Goal: Task Accomplishment & Management: Manage account settings

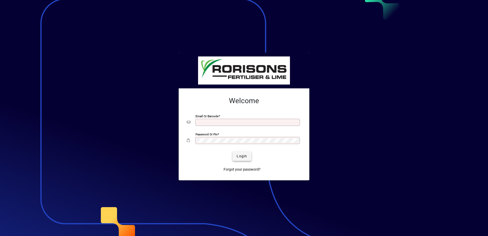
type input "**********"
click at [243, 157] on span "Login" at bounding box center [242, 155] width 10 height 5
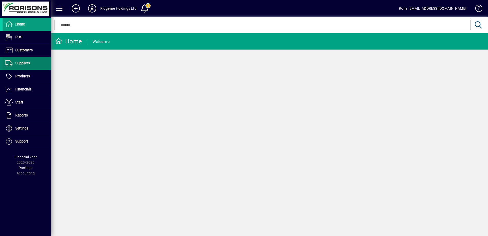
click at [23, 66] on span "Suppliers" at bounding box center [16, 63] width 27 height 6
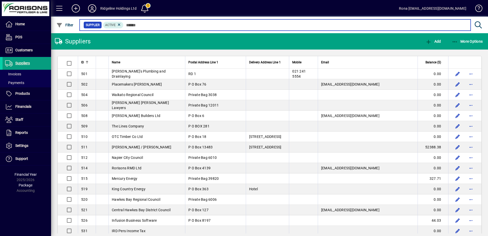
click at [146, 24] on input "text" at bounding box center [295, 24] width 343 height 7
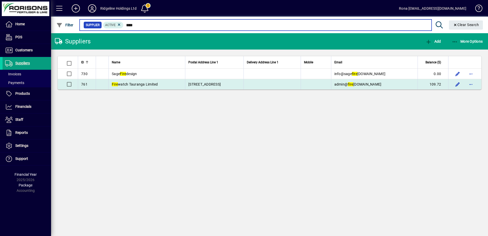
type input "****"
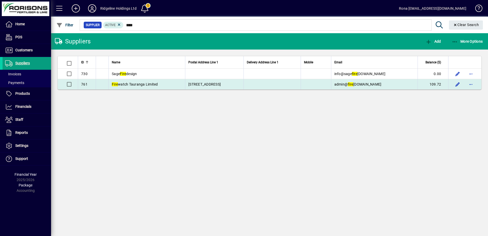
click at [126, 85] on span "Fire watch Tauranga Limited" at bounding box center [135, 84] width 46 height 4
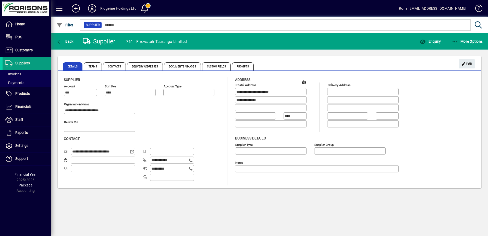
type input "**********"
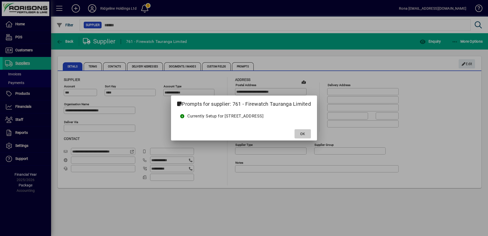
click at [299, 133] on span at bounding box center [303, 134] width 16 height 12
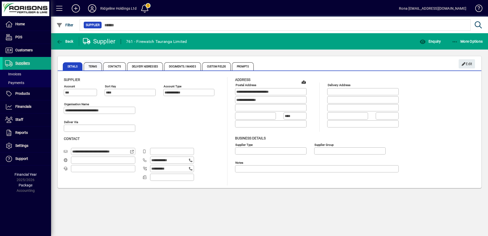
click at [93, 65] on span "Terms" at bounding box center [93, 66] width 18 height 8
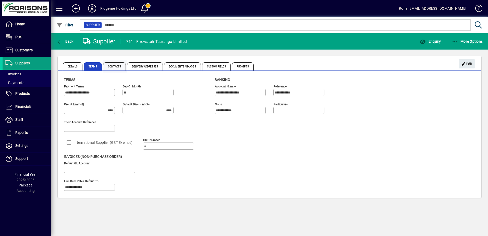
click at [114, 66] on span "Contacts" at bounding box center [114, 66] width 23 height 8
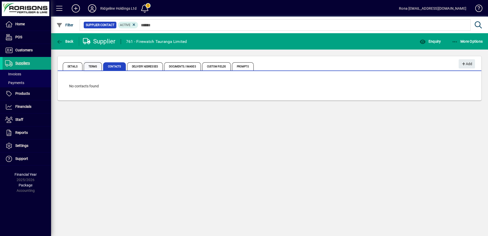
click at [96, 66] on span "Terms" at bounding box center [93, 66] width 18 height 8
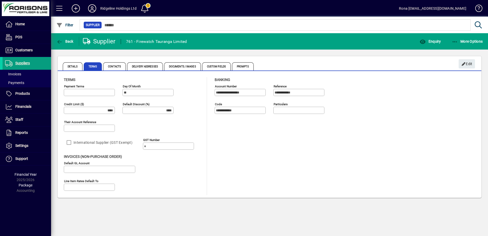
type input "**********"
click at [116, 67] on span "Contacts" at bounding box center [114, 66] width 23 height 8
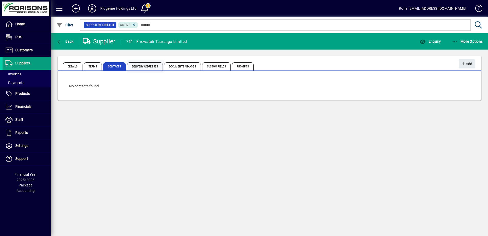
click at [134, 66] on span "Delivery Addresses" at bounding box center [145, 66] width 36 height 8
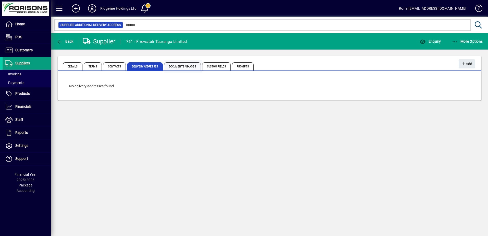
click at [186, 67] on span "Documents / Images" at bounding box center [182, 66] width 37 height 8
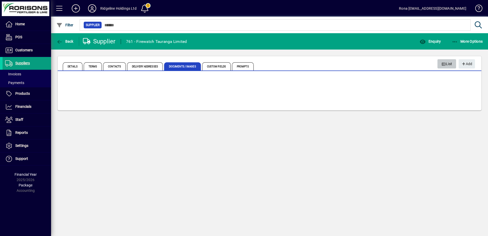
click at [448, 64] on span "List" at bounding box center [447, 64] width 11 height 8
click at [466, 64] on icon "button" at bounding box center [463, 64] width 5 height 4
click at [468, 64] on span "Add" at bounding box center [466, 64] width 11 height 8
click at [143, 67] on span "Delivery Addresses" at bounding box center [145, 66] width 36 height 8
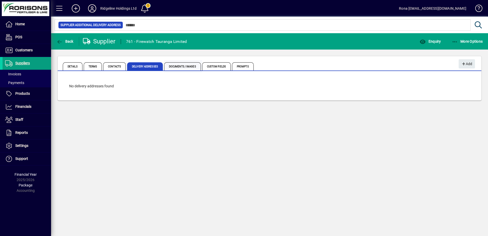
click at [170, 65] on span "Documents / Images" at bounding box center [182, 66] width 37 height 8
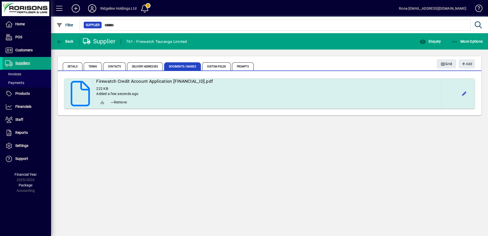
click at [159, 83] on h5 "Firewatch Credit Account Application 2025 08.pdf" at bounding box center [267, 81] width 342 height 5
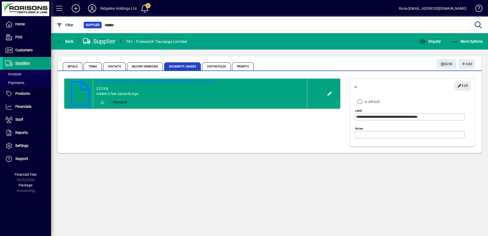
click at [74, 69] on span "Details" at bounding box center [73, 66] width 20 height 8
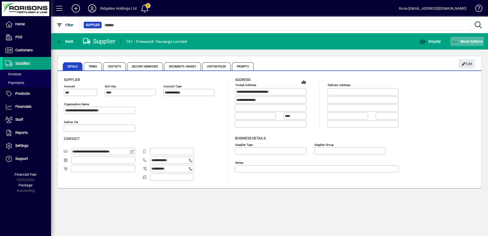
click at [467, 41] on span "More Options" at bounding box center [467, 41] width 31 height 4
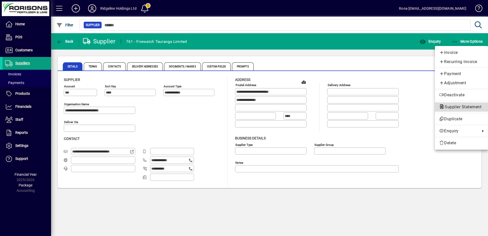
click at [459, 107] on span "Supplier Statement" at bounding box center [461, 106] width 45 height 5
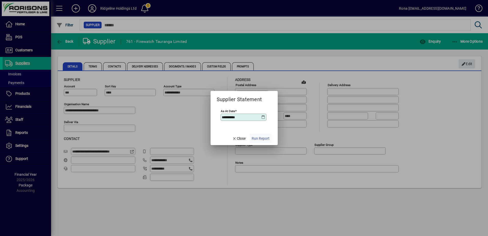
click at [256, 139] on span "Run Report" at bounding box center [261, 138] width 18 height 5
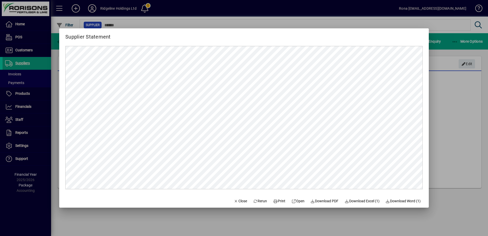
click at [137, 219] on div at bounding box center [244, 118] width 488 height 236
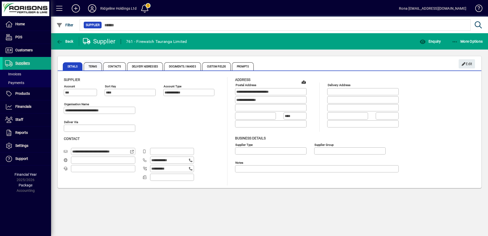
click at [92, 67] on span "Terms" at bounding box center [93, 66] width 18 height 8
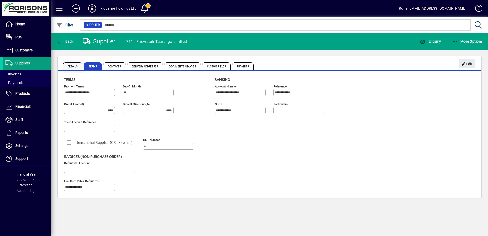
click at [71, 67] on span "Details" at bounding box center [73, 66] width 20 height 8
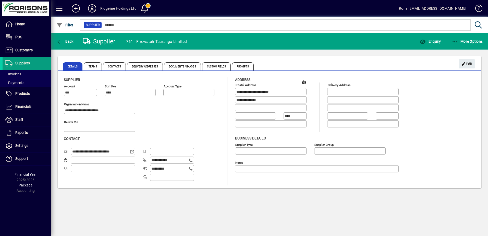
type input "**********"
click at [24, 82] on span at bounding box center [27, 83] width 49 height 12
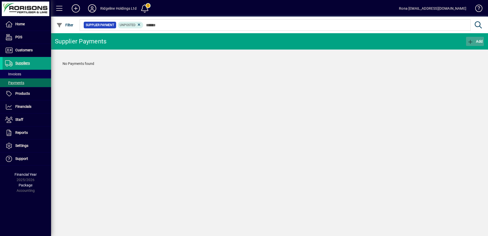
click at [479, 38] on span "button" at bounding box center [475, 41] width 18 height 12
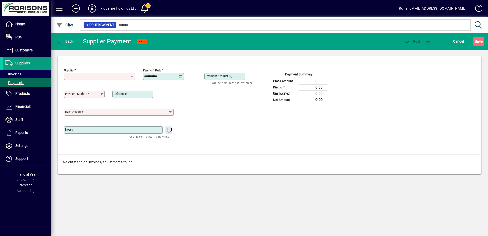
type input "**********"
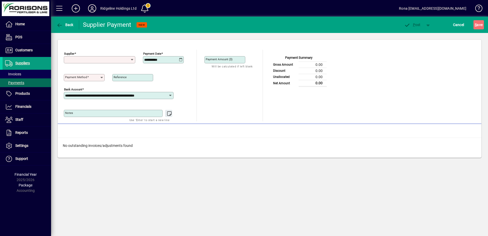
click at [132, 58] on icon at bounding box center [132, 60] width 4 height 4
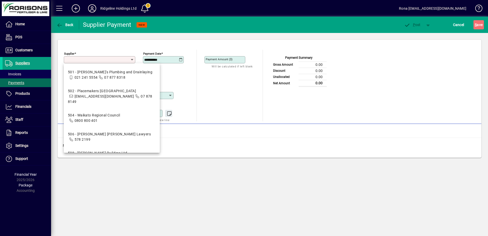
click at [132, 58] on icon at bounding box center [132, 60] width 4 height 4
click at [234, 86] on div "Unallocated Funds ($) 0.00 Allocate ($)" at bounding box center [231, 88] width 53 height 34
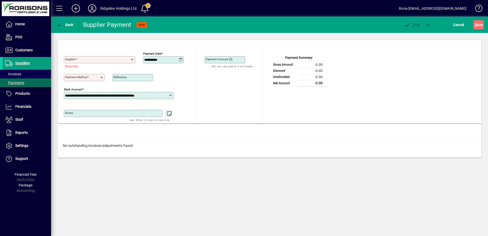
click at [102, 77] on icon at bounding box center [102, 78] width 4 height 4
click at [88, 88] on div "Direct from bank" at bounding box center [82, 89] width 28 height 5
type input "**********"
click at [111, 61] on input "Supplier" at bounding box center [97, 60] width 65 height 4
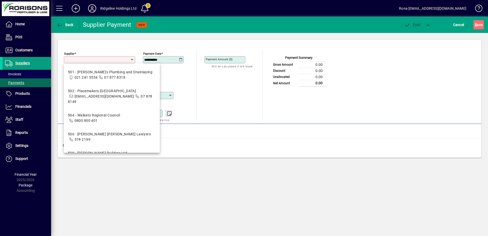
click at [230, 93] on div "Unallocated Funds ($) 0.00 Allocate ($)" at bounding box center [231, 88] width 53 height 34
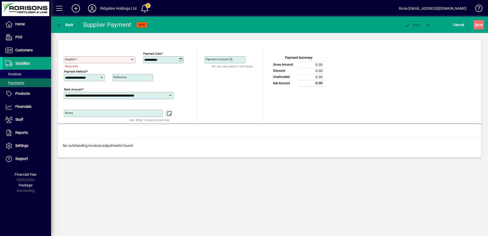
click at [132, 146] on div "No outstanding invoices/adjustments found" at bounding box center [270, 146] width 424 height 16
click at [131, 60] on icon at bounding box center [132, 60] width 4 height 4
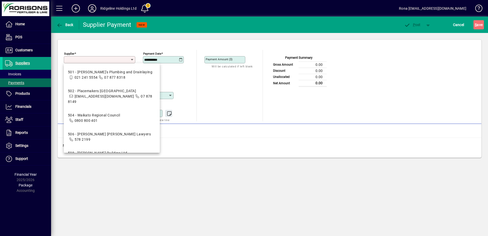
click at [230, 162] on div "**********" at bounding box center [269, 98] width 437 height 131
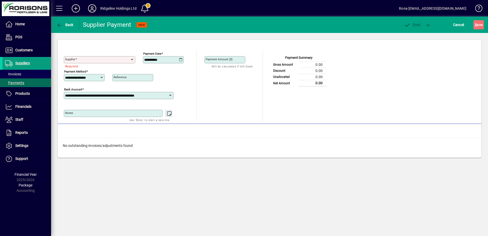
click at [169, 93] on icon at bounding box center [170, 95] width 4 height 4
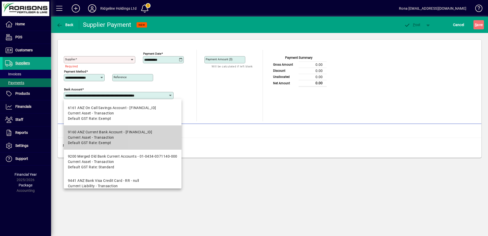
click at [147, 135] on span "Current Asset - Transaction" at bounding box center [110, 137] width 84 height 5
type input "**********"
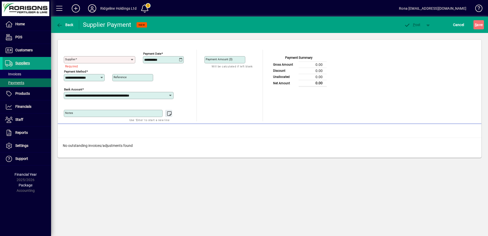
click at [131, 61] on icon at bounding box center [132, 60] width 4 height 4
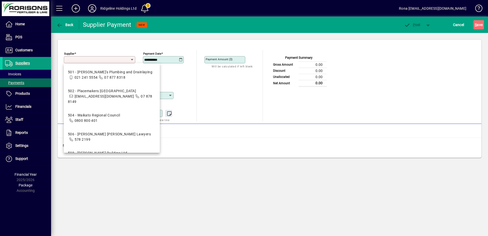
click at [229, 79] on div "Unallocated Funds ($) 0.00 Allocate ($)" at bounding box center [231, 88] width 53 height 34
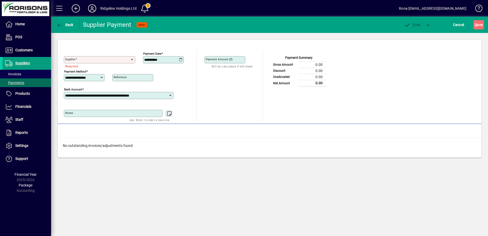
click at [99, 61] on input "Supplier" at bounding box center [97, 60] width 65 height 4
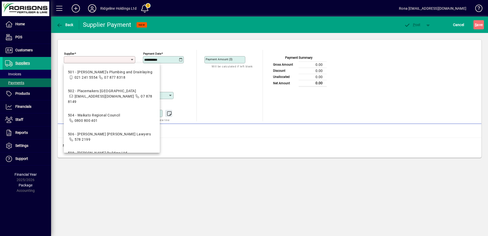
click at [90, 177] on div "**********" at bounding box center [269, 126] width 437 height 219
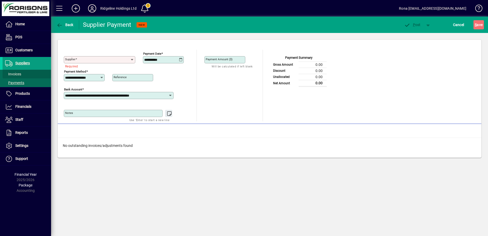
click at [16, 74] on span "Invoices" at bounding box center [13, 74] width 16 height 4
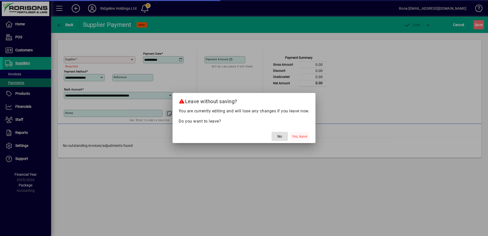
click at [300, 134] on span "Yes, leave" at bounding box center [299, 136] width 15 height 5
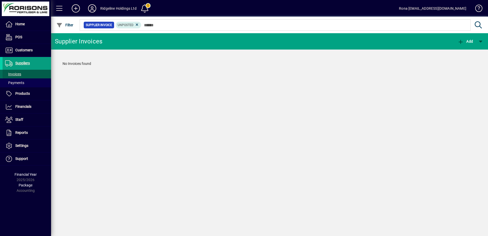
click at [21, 74] on span "Invoices" at bounding box center [13, 74] width 16 height 4
click at [135, 23] on icon at bounding box center [137, 24] width 5 height 5
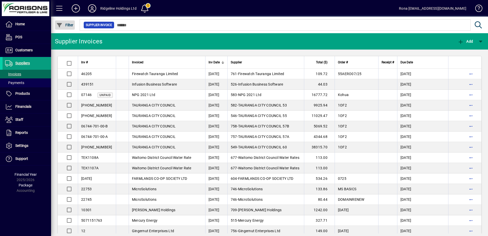
click at [62, 26] on icon "button" at bounding box center [59, 25] width 6 height 5
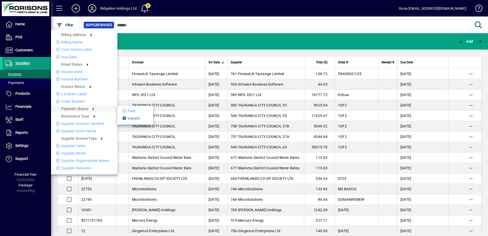
click at [130, 118] on li "Unpaid" at bounding box center [135, 118] width 36 height 6
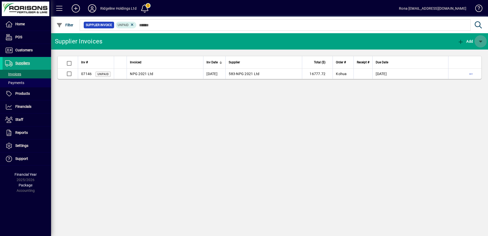
click at [483, 40] on span "button" at bounding box center [481, 41] width 12 height 12
click at [417, 43] on div at bounding box center [244, 118] width 488 height 236
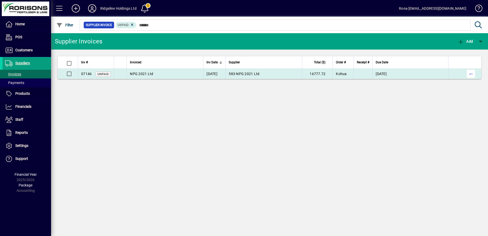
click at [470, 74] on span "button" at bounding box center [471, 74] width 12 height 12
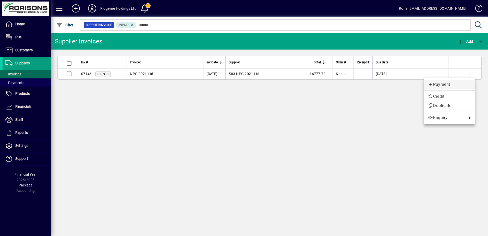
click at [448, 83] on span "Payment" at bounding box center [449, 84] width 43 height 6
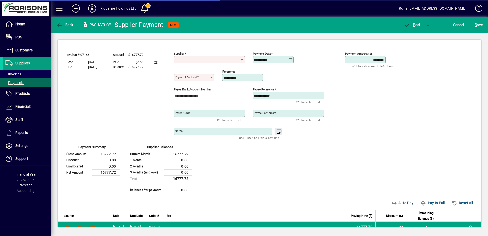
type input "**********"
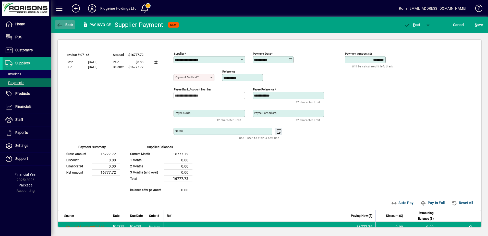
click at [63, 26] on icon "button" at bounding box center [59, 25] width 6 height 5
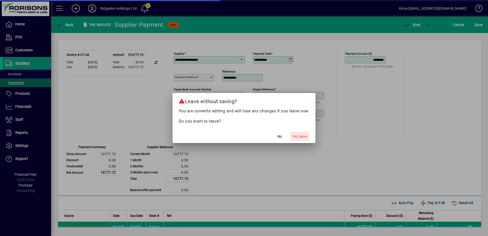
click at [295, 136] on span "Yes, leave" at bounding box center [299, 136] width 15 height 5
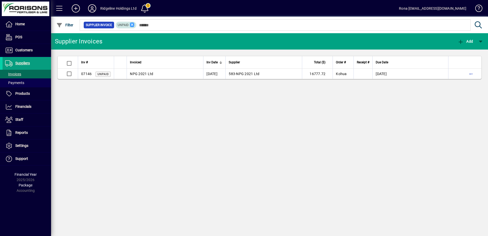
click at [131, 26] on icon at bounding box center [132, 24] width 5 height 5
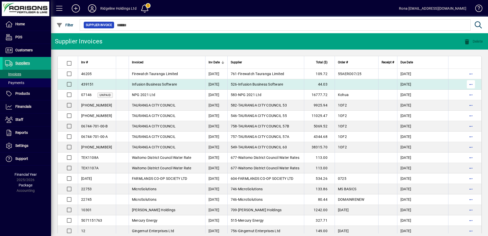
click at [466, 85] on span "button" at bounding box center [471, 84] width 12 height 12
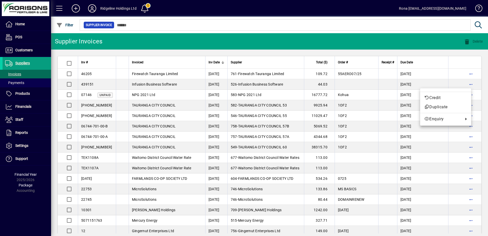
click at [68, 63] on div at bounding box center [244, 118] width 488 height 236
click at [413, 64] on span "Due Date" at bounding box center [407, 62] width 13 height 6
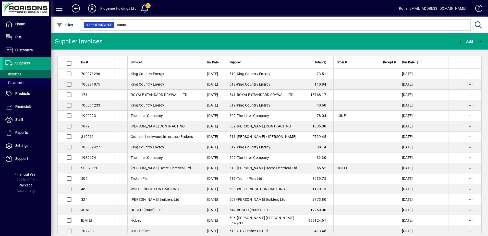
click at [414, 64] on span "Due Date" at bounding box center [408, 62] width 13 height 6
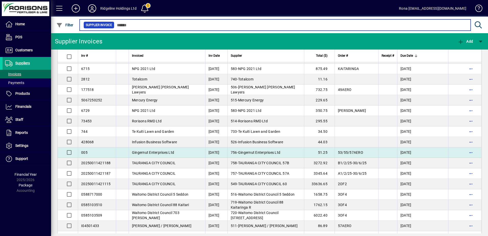
scroll to position [903, 0]
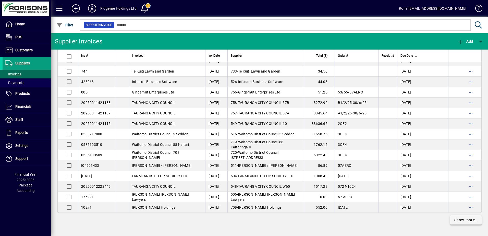
click at [455, 219] on span "Show more…" at bounding box center [466, 219] width 23 height 5
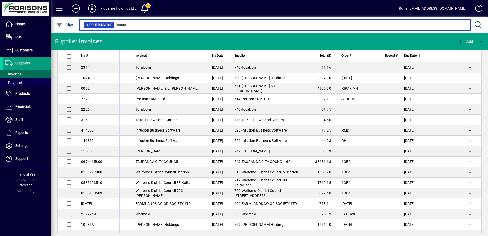
scroll to position [1950, 0]
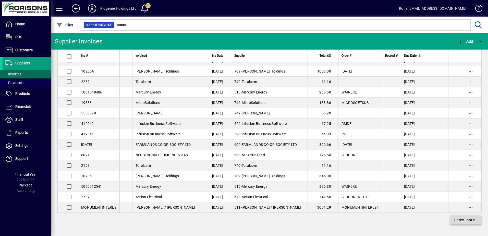
click at [464, 220] on span "Show more…" at bounding box center [466, 219] width 23 height 5
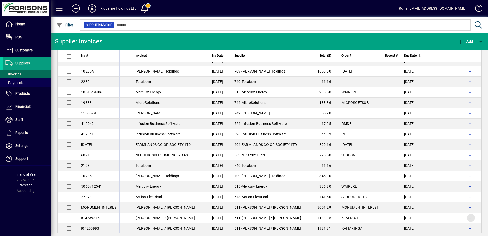
click at [465, 220] on span "button" at bounding box center [471, 218] width 12 height 12
click at [67, 25] on div at bounding box center [244, 118] width 488 height 236
click at [67, 25] on span "Filter" at bounding box center [64, 25] width 17 height 4
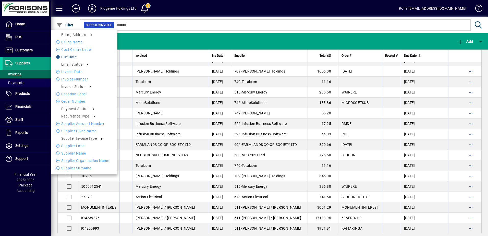
click at [70, 55] on li "Due date" at bounding box center [84, 57] width 66 height 6
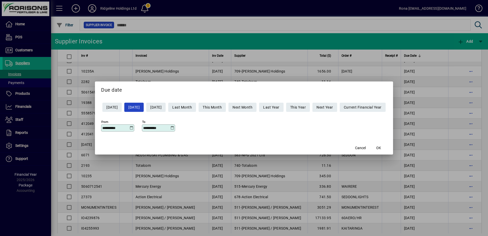
click at [129, 129] on icon at bounding box center [131, 128] width 4 height 4
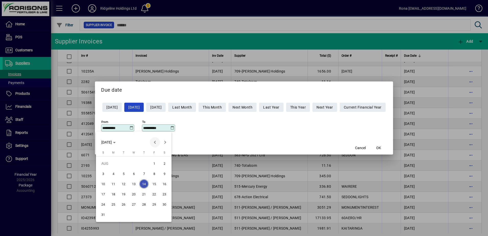
click at [154, 142] on span "Previous month" at bounding box center [155, 142] width 10 height 10
click at [125, 174] on span "1" at bounding box center [123, 173] width 9 height 9
type input "**********"
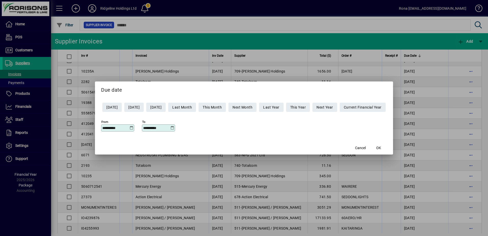
click at [170, 128] on icon at bounding box center [172, 128] width 4 height 4
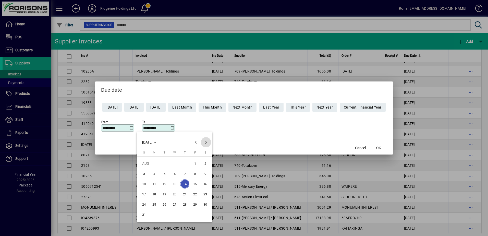
click at [205, 142] on span "Next month" at bounding box center [206, 142] width 10 height 10
click at [165, 214] on span "30" at bounding box center [164, 214] width 9 height 9
type input "**********"
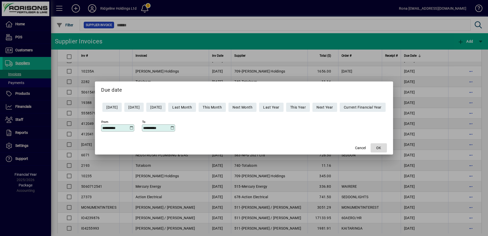
click at [387, 148] on span "button" at bounding box center [379, 148] width 16 height 12
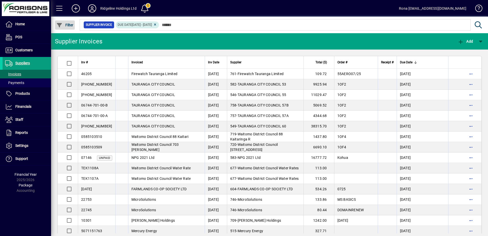
click at [63, 24] on span "Filter" at bounding box center [64, 25] width 17 height 4
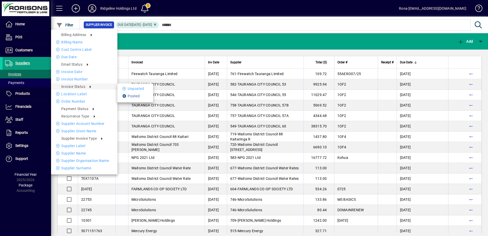
click at [131, 94] on li "Posted" at bounding box center [135, 96] width 36 height 6
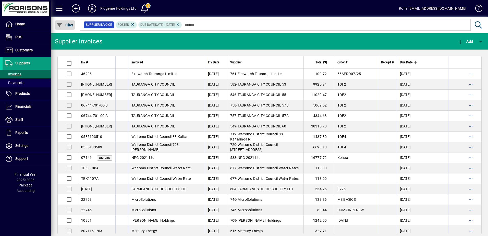
click at [69, 26] on span "Filter" at bounding box center [64, 25] width 17 height 4
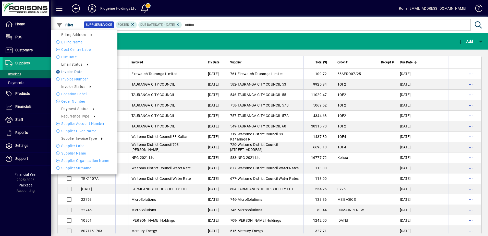
click at [71, 69] on li "Invoice date" at bounding box center [84, 72] width 66 height 6
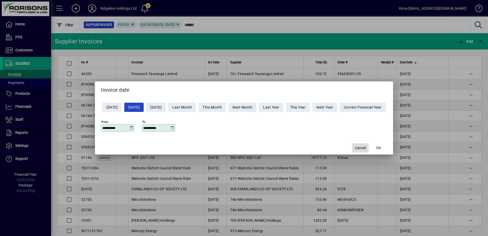
click at [366, 148] on span "Cancel" at bounding box center [360, 147] width 11 height 5
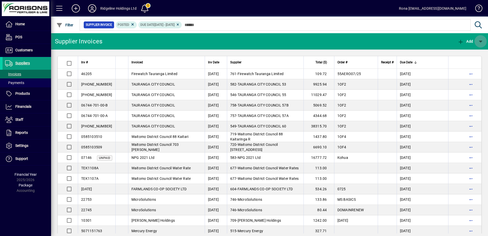
click at [482, 43] on span "button" at bounding box center [481, 41] width 12 height 12
click at [482, 43] on div at bounding box center [244, 118] width 488 height 236
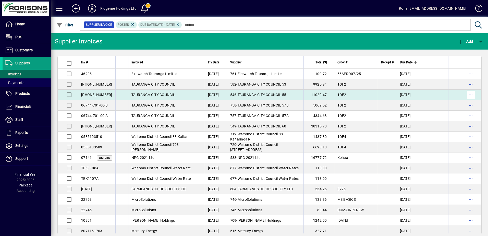
click at [465, 94] on span "button" at bounding box center [471, 95] width 12 height 12
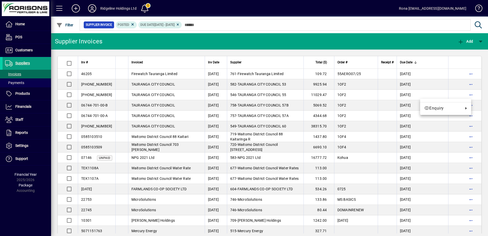
click at [70, 74] on div at bounding box center [244, 118] width 488 height 236
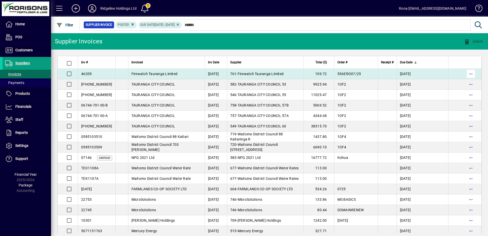
click at [468, 73] on span "button" at bounding box center [471, 74] width 12 height 12
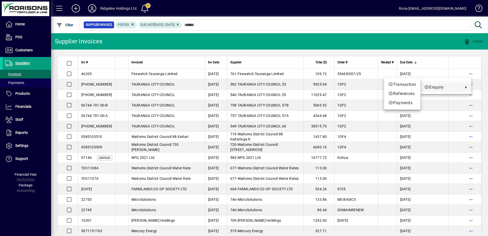
click at [464, 74] on div at bounding box center [244, 118] width 488 height 236
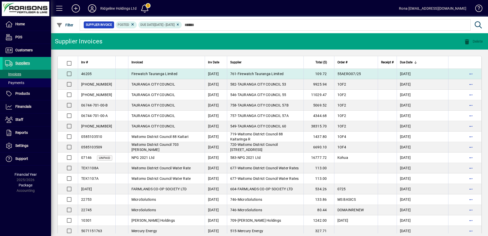
click at [86, 72] on span "46205" at bounding box center [86, 74] width 10 height 4
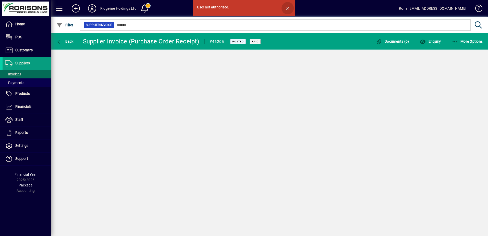
click at [289, 6] on span "button" at bounding box center [288, 8] width 12 height 12
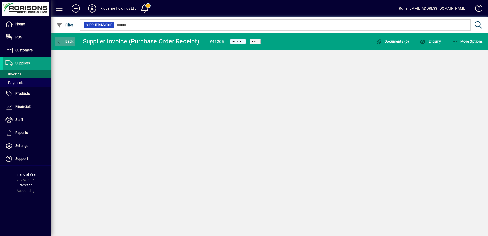
click at [68, 43] on span "Back" at bounding box center [64, 41] width 17 height 4
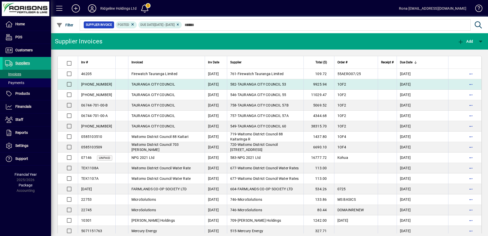
click at [164, 83] on span "TAURANGA CITY COUNCIL" at bounding box center [154, 84] width 44 height 4
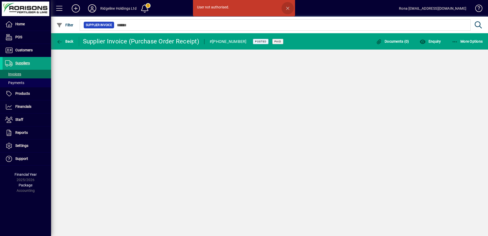
click at [287, 8] on span "button" at bounding box center [288, 8] width 12 height 12
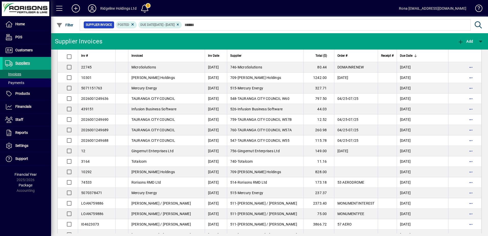
scroll to position [208, 0]
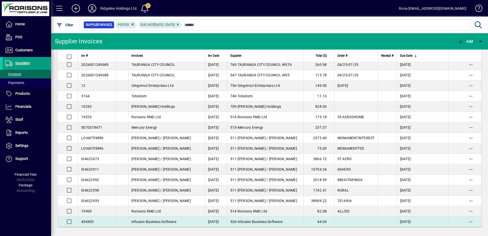
drag, startPoint x: 80, startPoint y: 69, endPoint x: 440, endPoint y: 226, distance: 392.7
click at [440, 226] on tbody "46205 Firewatch Tauranga Limited 07/08/2025 761 - Firewatch Tauranga Limited 10…" at bounding box center [270, 44] width 424 height 366
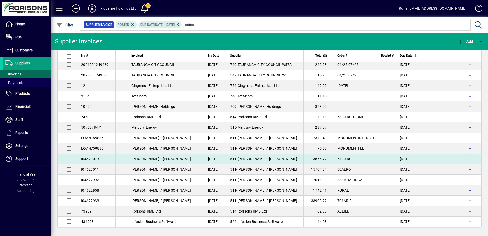
copy tbody "46205 Firewatch Tauranga Limited 07/08/2025 761 - Firewatch Tauranga Limited 10…"
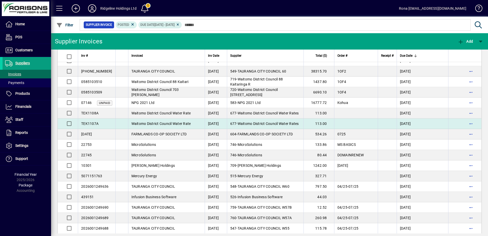
scroll to position [0, 0]
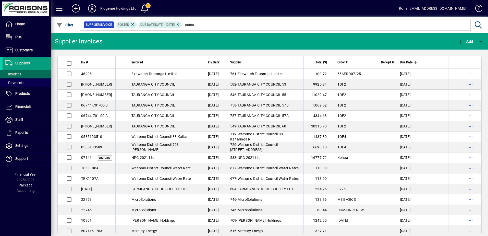
click at [324, 46] on mat-toolbar-row "Supplier Invoices Add" at bounding box center [269, 41] width 437 height 16
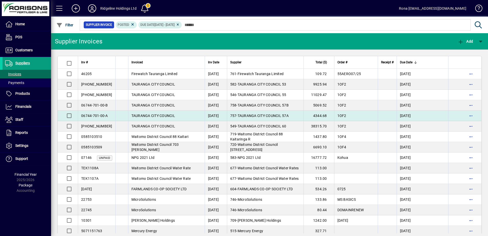
scroll to position [26, 0]
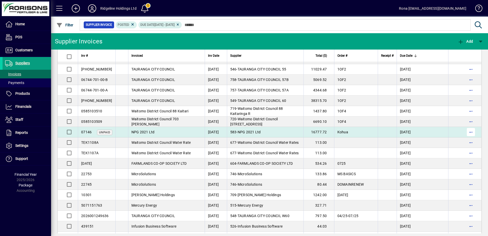
click at [469, 133] on span "button" at bounding box center [471, 132] width 12 height 12
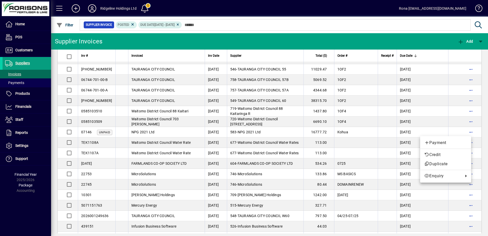
drag, startPoint x: 449, startPoint y: 143, endPoint x: 448, endPoint y: 108, distance: 34.5
click at [448, 109] on div "Payment Credit Duplicate Enquiry" at bounding box center [244, 118] width 488 height 236
click at [467, 100] on div at bounding box center [244, 118] width 488 height 236
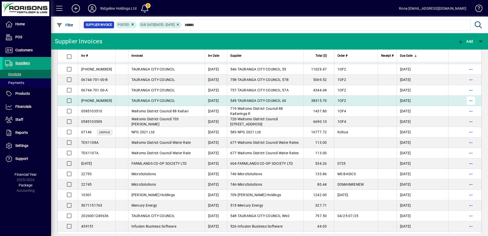
click at [468, 100] on span "button" at bounding box center [471, 100] width 12 height 12
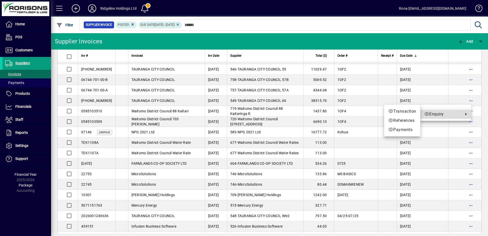
click at [467, 115] on link "Enquiry" at bounding box center [445, 114] width 51 height 9
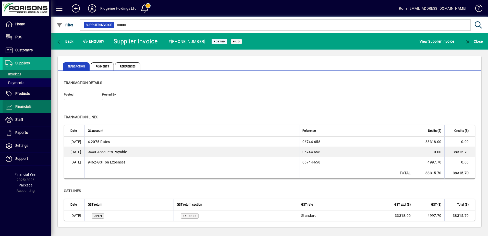
click at [23, 106] on span "Financials" at bounding box center [23, 106] width 16 height 4
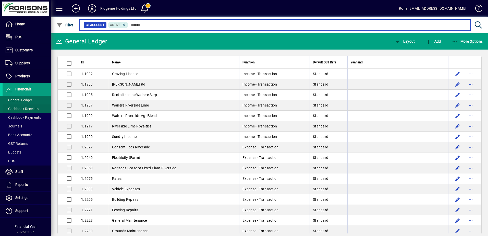
scroll to position [9, 0]
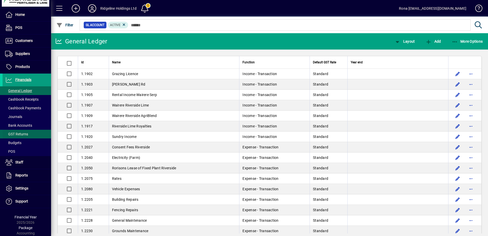
click at [24, 132] on span "GST Returns" at bounding box center [16, 134] width 23 height 4
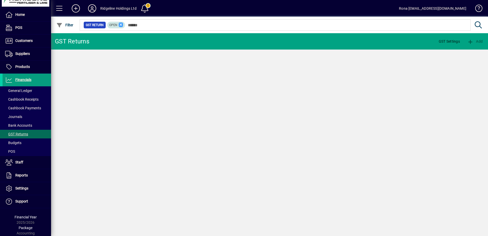
click at [120, 25] on icon at bounding box center [121, 24] width 5 height 5
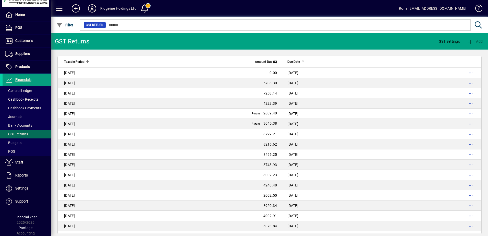
click at [293, 62] on div "Due Date" at bounding box center [325, 62] width 75 height 6
click at [293, 63] on div "Due Date" at bounding box center [325, 62] width 75 height 6
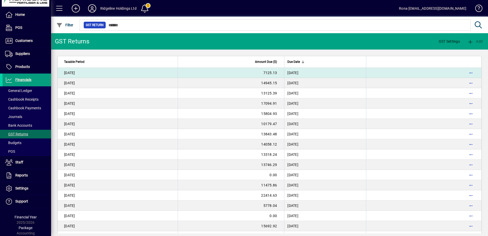
click at [96, 73] on div "30 Jun 2025" at bounding box center [91, 72] width 54 height 5
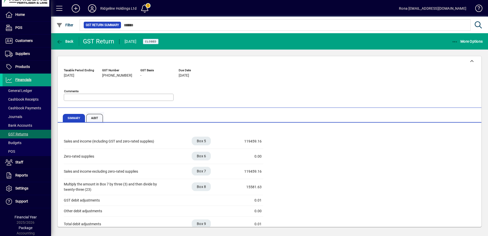
click at [93, 120] on span "Audit" at bounding box center [94, 118] width 17 height 8
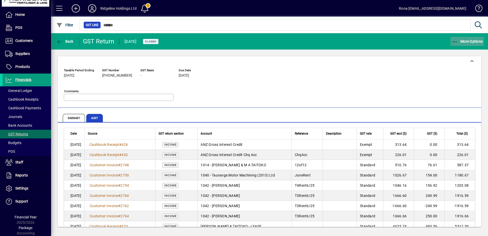
click at [456, 41] on icon "button" at bounding box center [455, 41] width 6 height 5
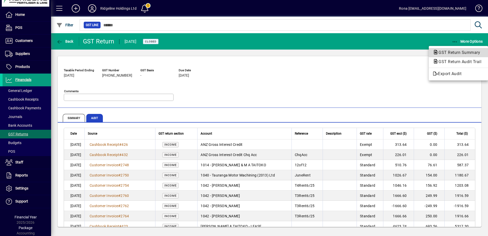
click at [454, 51] on span "GST Return Summary" at bounding box center [458, 52] width 50 height 5
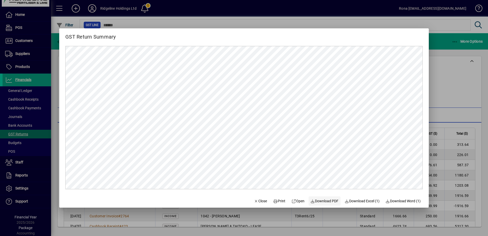
click at [325, 201] on span "Download PDF" at bounding box center [325, 200] width 28 height 5
click at [261, 202] on span "Close" at bounding box center [260, 200] width 13 height 5
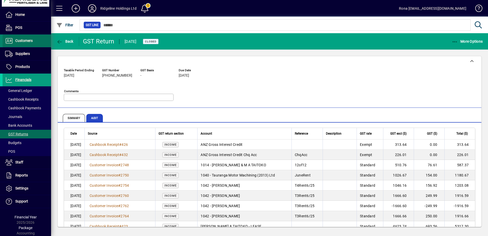
click at [30, 40] on span "Customers" at bounding box center [23, 41] width 17 height 4
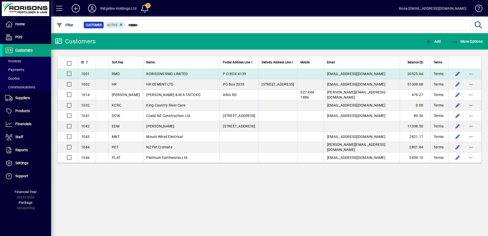
click at [168, 75] on span "RORISONS RMD LIMITED" at bounding box center [166, 74] width 41 height 4
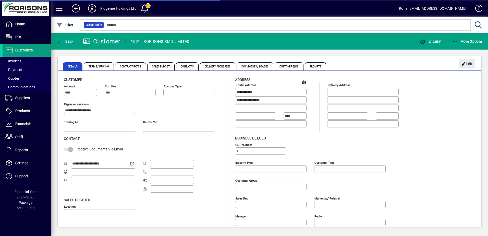
type input "**********"
type input "*******"
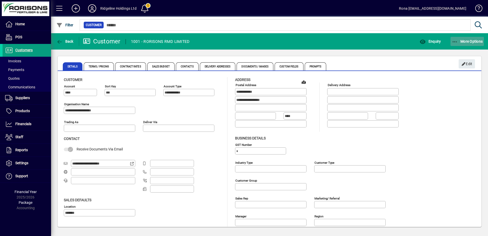
click at [471, 42] on span "More Options" at bounding box center [467, 41] width 31 height 4
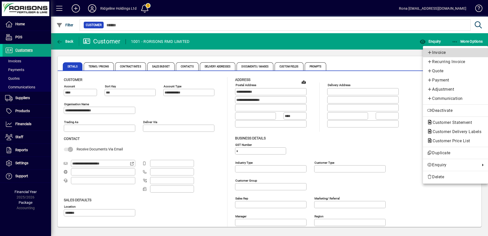
click at [443, 52] on span "Invoice" at bounding box center [455, 53] width 57 height 6
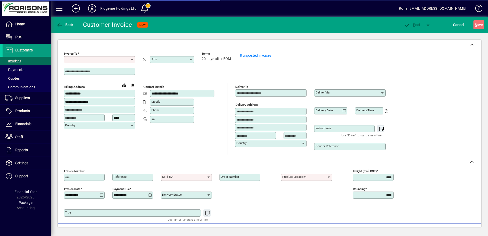
type input "**********"
type input "*******"
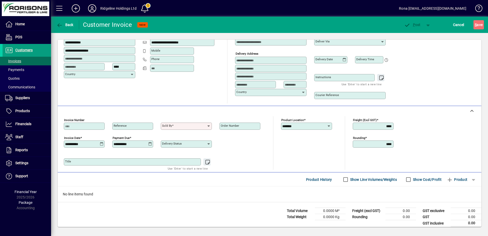
scroll to position [55, 0]
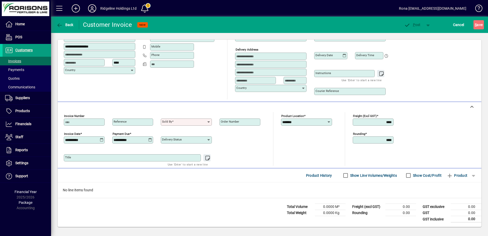
click at [146, 121] on input "Reference" at bounding box center [133, 122] width 39 height 4
click at [177, 121] on input "Sold by" at bounding box center [184, 122] width 45 height 4
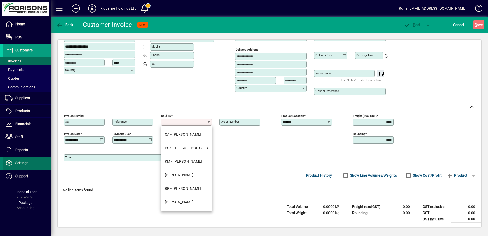
click at [25, 161] on span "Settings" at bounding box center [21, 163] width 13 height 4
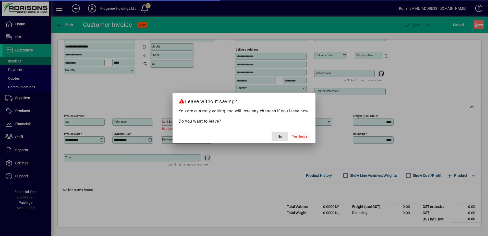
drag, startPoint x: 299, startPoint y: 137, endPoint x: 293, endPoint y: 137, distance: 5.4
click at [299, 137] on span "Yes, leave" at bounding box center [299, 136] width 15 height 5
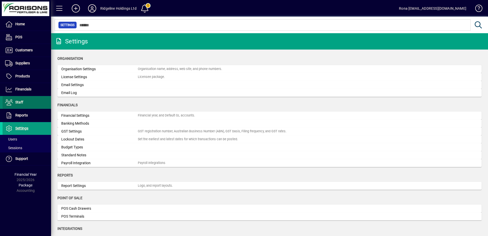
click at [21, 103] on span "Staff" at bounding box center [19, 102] width 8 height 4
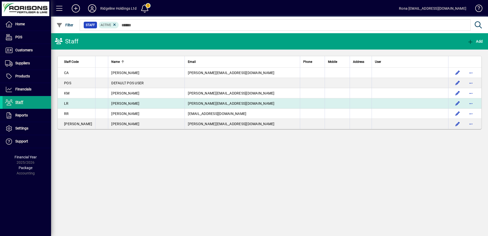
click at [125, 103] on span "Lauraine Rennie" at bounding box center [125, 103] width 28 height 4
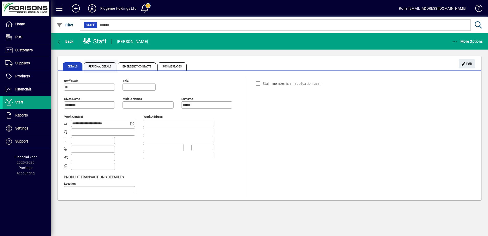
click at [113, 67] on span "Personal Details" at bounding box center [100, 66] width 33 height 8
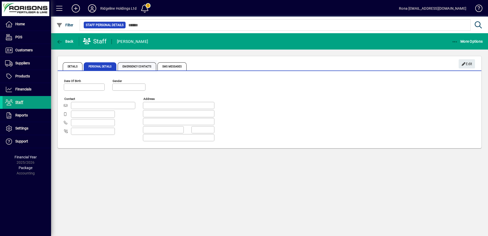
click at [130, 67] on span "Emergency Contacts" at bounding box center [137, 66] width 39 height 8
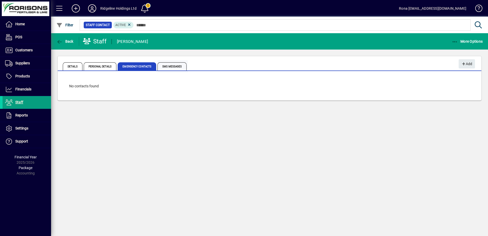
click at [170, 67] on span "SMS Messages" at bounding box center [172, 66] width 29 height 8
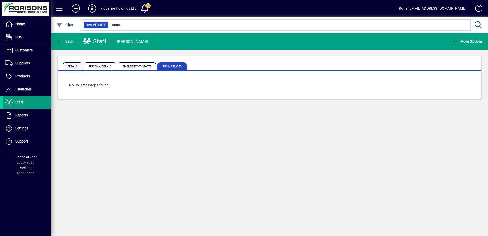
click at [74, 67] on span "Details" at bounding box center [73, 66] width 20 height 8
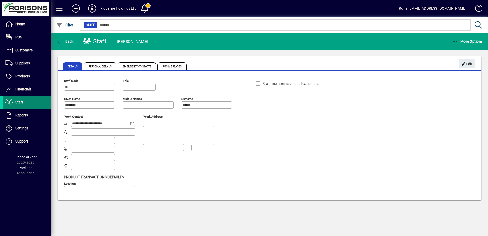
click at [15, 101] on span "Staff" at bounding box center [13, 102] width 21 height 6
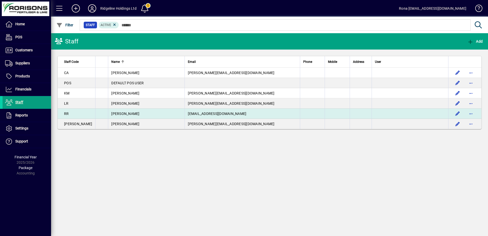
click at [133, 112] on div "Rona Rorison" at bounding box center [146, 113] width 70 height 5
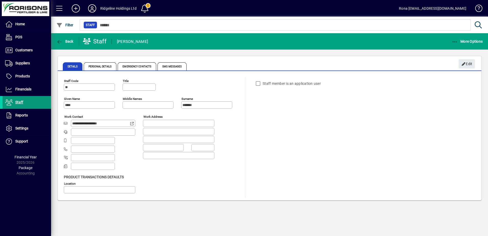
click at [17, 102] on span "Staff" at bounding box center [19, 102] width 8 height 4
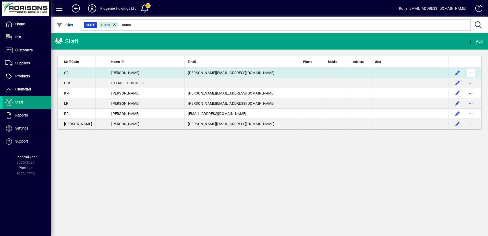
click at [472, 72] on span "button" at bounding box center [471, 73] width 12 height 12
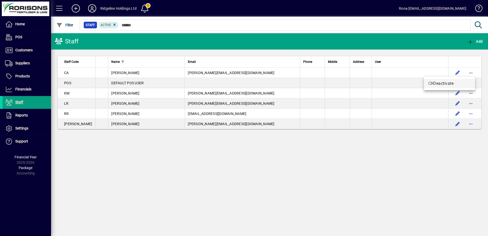
click at [451, 82] on span "Deactivate" at bounding box center [449, 83] width 43 height 6
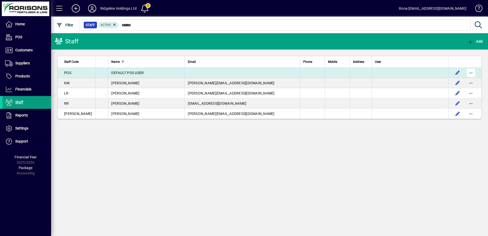
click at [473, 72] on span "button" at bounding box center [471, 73] width 12 height 12
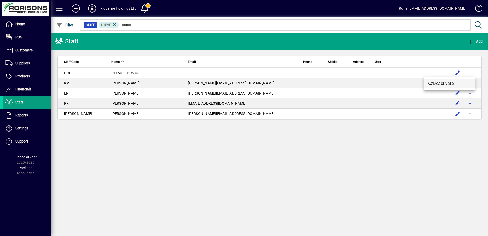
click at [450, 82] on span "Deactivate" at bounding box center [449, 83] width 43 height 6
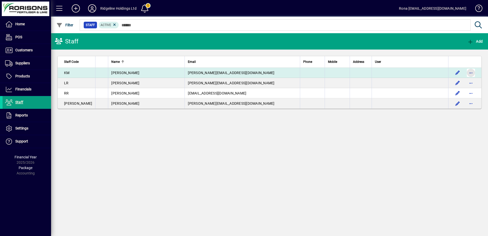
click at [471, 71] on span "button" at bounding box center [471, 73] width 12 height 12
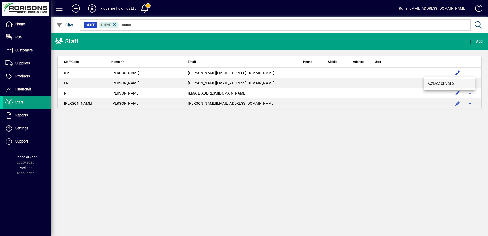
click at [453, 82] on span "Deactivate" at bounding box center [449, 83] width 43 height 6
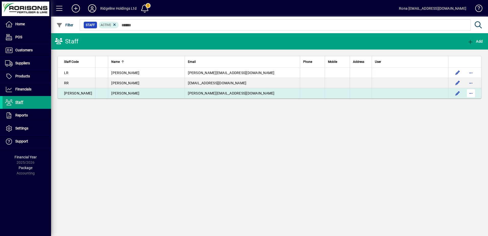
click at [470, 93] on span "button" at bounding box center [471, 93] width 12 height 12
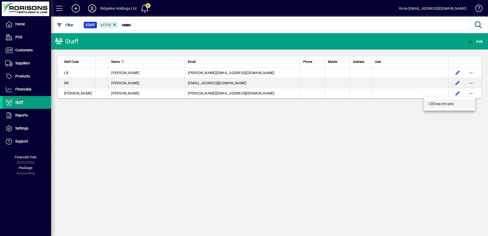
click at [451, 104] on span "Deactivate" at bounding box center [449, 104] width 43 height 6
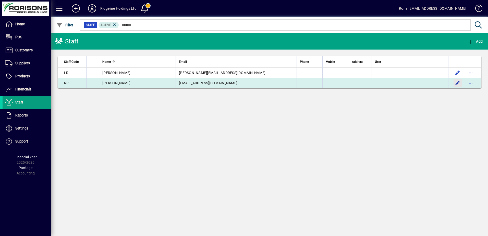
click at [458, 83] on span "button" at bounding box center [458, 83] width 12 height 12
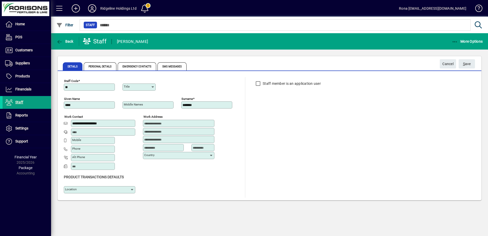
type input "**********"
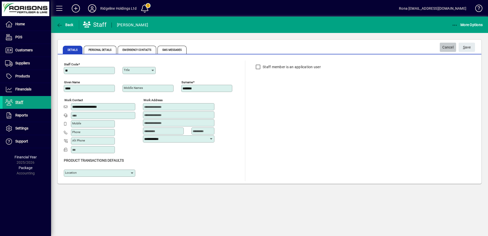
click at [451, 48] on span "Cancel" at bounding box center [448, 47] width 11 height 8
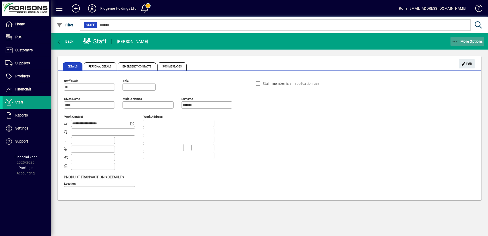
click at [463, 41] on span "More Options" at bounding box center [467, 41] width 31 height 4
click at [463, 41] on div at bounding box center [244, 118] width 488 height 236
click at [57, 42] on icon "button" at bounding box center [59, 41] width 6 height 5
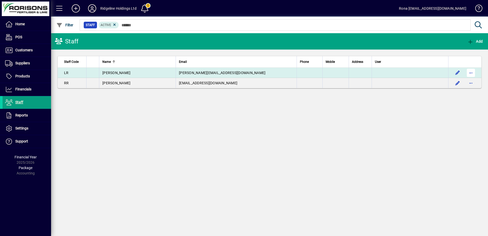
click at [472, 71] on span "button" at bounding box center [471, 73] width 12 height 12
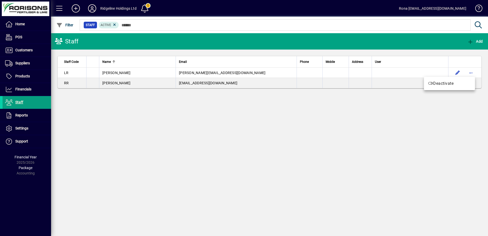
click at [319, 119] on div at bounding box center [244, 118] width 488 height 236
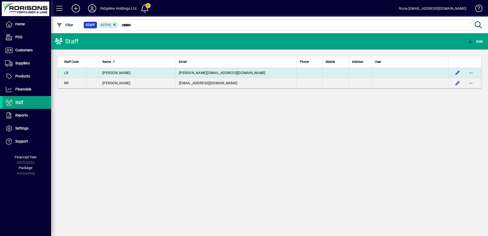
click at [121, 73] on span "Lauraine Rennie" at bounding box center [116, 73] width 28 height 4
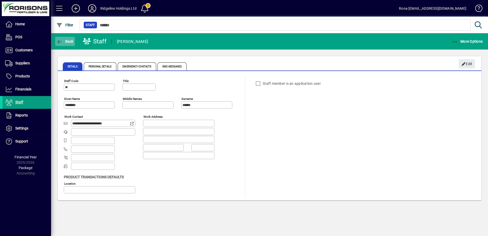
click at [70, 39] on span "button" at bounding box center [65, 41] width 20 height 12
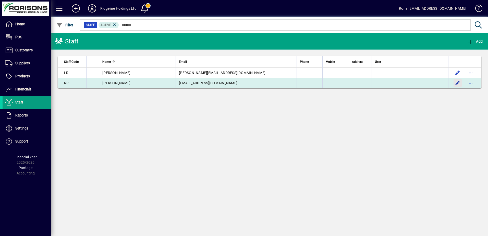
click at [456, 83] on span "button" at bounding box center [458, 83] width 12 height 12
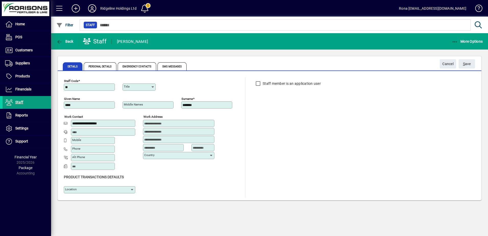
type input "**********"
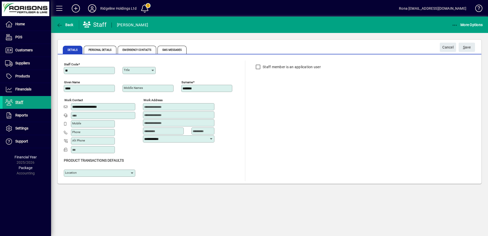
click at [267, 67] on label "Staff member is an application user" at bounding box center [291, 66] width 59 height 5
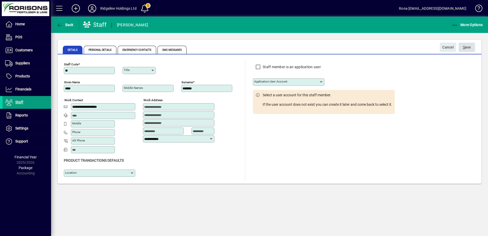
click at [465, 47] on span "S" at bounding box center [464, 47] width 2 height 4
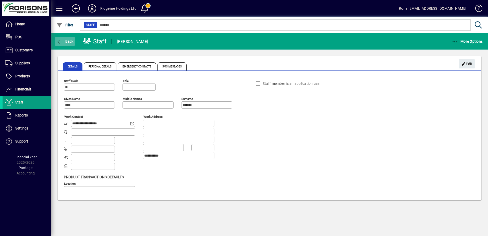
click at [67, 39] on span "Back" at bounding box center [64, 41] width 17 height 4
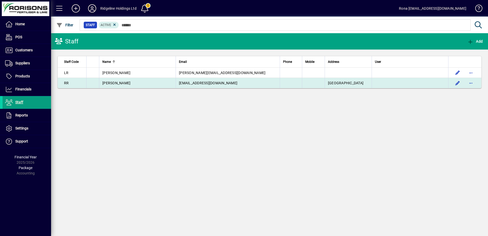
click at [182, 84] on span "rona@rorisons.co.nz" at bounding box center [208, 83] width 58 height 4
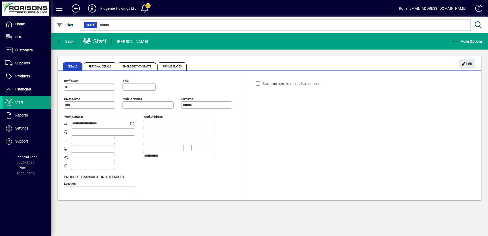
click at [260, 85] on div "Staff member is an application user" at bounding box center [278, 83] width 51 height 10
click at [257, 84] on div "Staff member is an application user" at bounding box center [278, 83] width 51 height 10
click at [258, 83] on div "Staff member is an application user" at bounding box center [278, 83] width 51 height 10
click at [466, 62] on icon "button" at bounding box center [464, 64] width 5 height 4
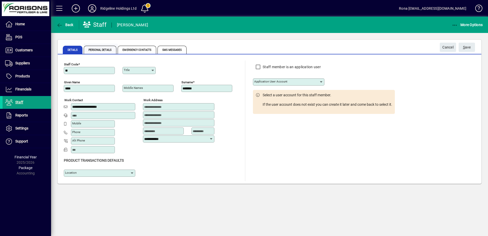
click at [104, 52] on span "Personal Details" at bounding box center [100, 50] width 33 height 8
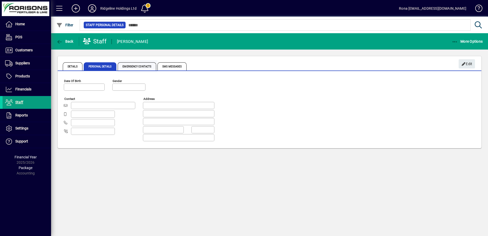
click at [130, 67] on span "Emergency Contacts" at bounding box center [137, 66] width 39 height 8
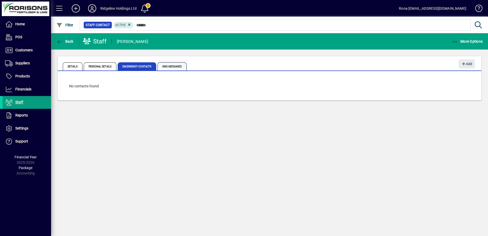
click at [169, 67] on span "SMS Messages" at bounding box center [172, 66] width 29 height 8
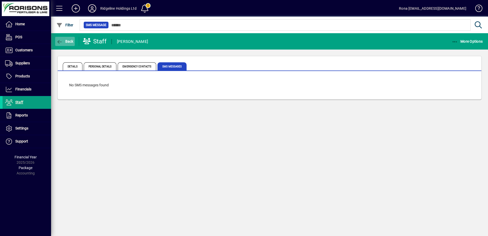
click at [68, 42] on span "Back" at bounding box center [64, 41] width 17 height 4
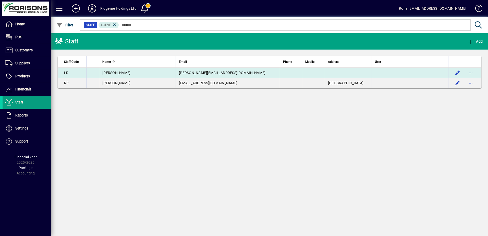
click at [383, 74] on td at bounding box center [410, 73] width 77 height 10
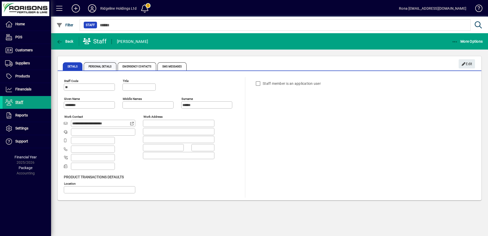
click at [106, 66] on span "Personal Details" at bounding box center [100, 66] width 33 height 8
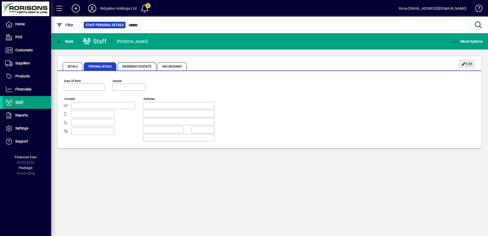
click at [142, 67] on span "Emergency Contacts" at bounding box center [137, 66] width 39 height 8
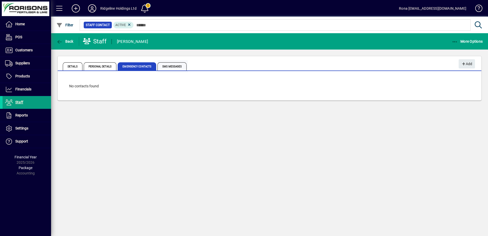
click at [166, 67] on span "SMS Messages" at bounding box center [172, 66] width 29 height 8
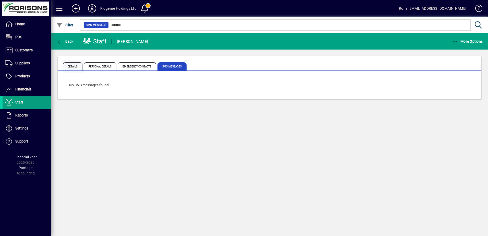
click at [76, 67] on span "Details" at bounding box center [73, 66] width 20 height 8
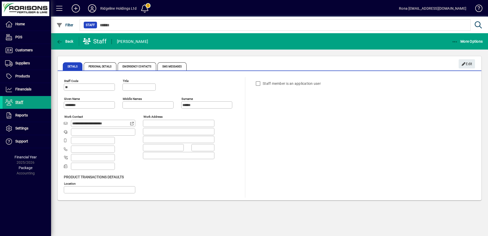
click at [259, 83] on div "Staff member is an application user" at bounding box center [278, 83] width 51 height 10
click at [265, 83] on div "Staff member is an application user" at bounding box center [278, 83] width 51 height 10
drag, startPoint x: 260, startPoint y: 83, endPoint x: 272, endPoint y: 82, distance: 12.6
click at [261, 82] on div "Staff member is an application user" at bounding box center [278, 83] width 51 height 10
click at [467, 62] on span "Edit" at bounding box center [467, 64] width 11 height 8
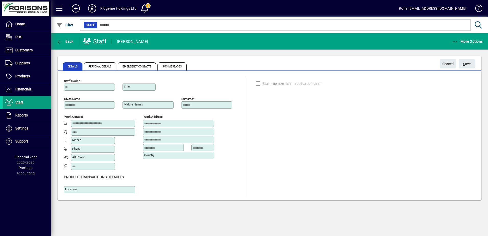
type input "**********"
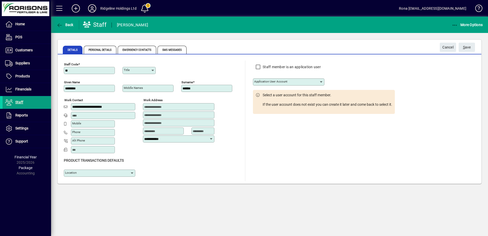
click at [320, 81] on icon at bounding box center [321, 82] width 4 height 4
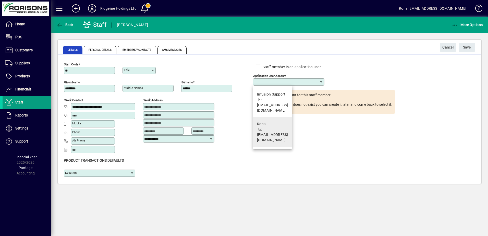
click at [288, 121] on div "Rona" at bounding box center [272, 123] width 31 height 5
type input "****"
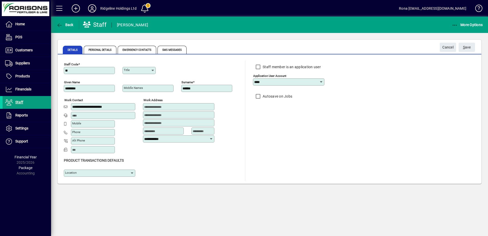
click at [289, 121] on div "Staff member is an application user Application user account **** Autosave on J…" at bounding box center [292, 121] width 79 height 121
click at [462, 48] on span "submit" at bounding box center [467, 47] width 16 height 12
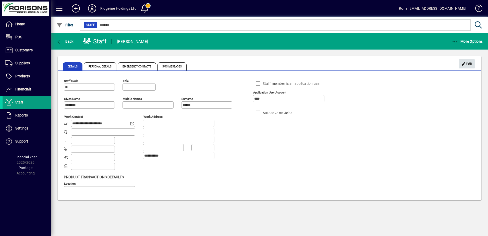
click at [464, 64] on icon "button" at bounding box center [464, 64] width 5 height 4
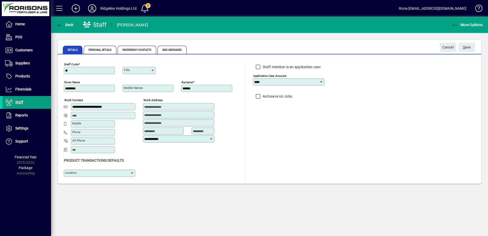
click at [322, 80] on icon at bounding box center [321, 82] width 4 height 4
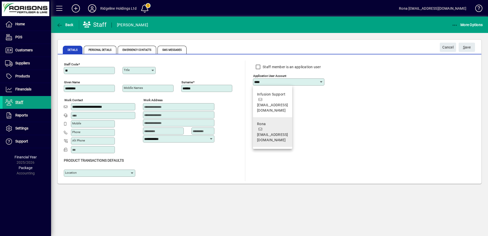
click at [277, 121] on div "Rona" at bounding box center [272, 123] width 31 height 5
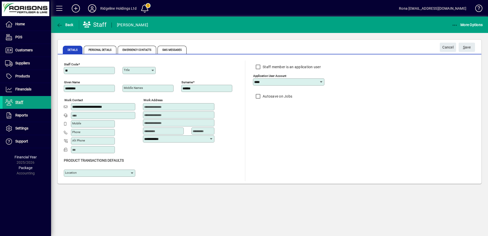
click at [339, 92] on div "**********" at bounding box center [270, 121] width 412 height 121
click at [66, 24] on span "Back" at bounding box center [64, 25] width 17 height 4
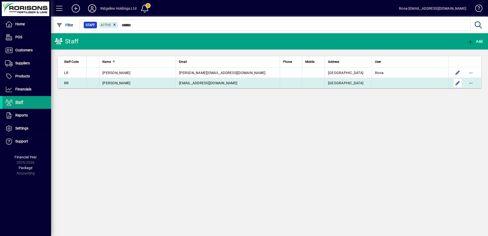
click at [458, 83] on span "button" at bounding box center [458, 83] width 12 height 12
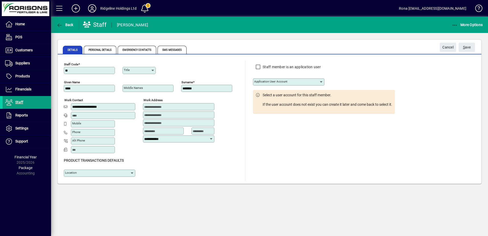
click at [268, 81] on mat-label "Application user account" at bounding box center [270, 82] width 33 height 4
click at [268, 81] on input "Application user account" at bounding box center [286, 82] width 65 height 4
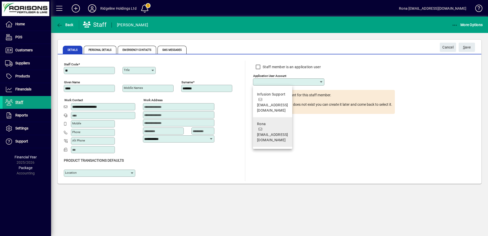
click at [284, 133] on span "[EMAIL_ADDRESS][DOMAIN_NAME]" at bounding box center [272, 137] width 31 height 9
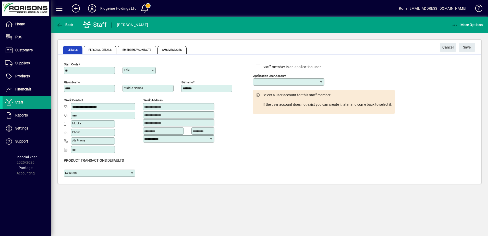
type input "****"
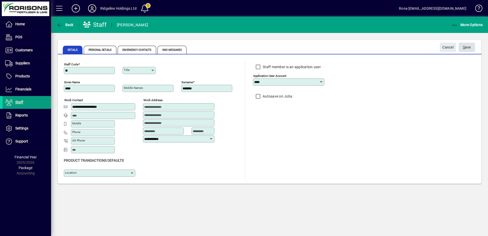
click at [463, 46] on span "S" at bounding box center [464, 47] width 2 height 4
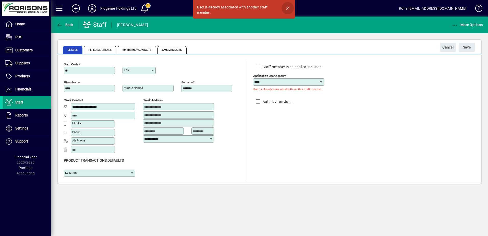
click at [288, 9] on span "button" at bounding box center [288, 8] width 12 height 12
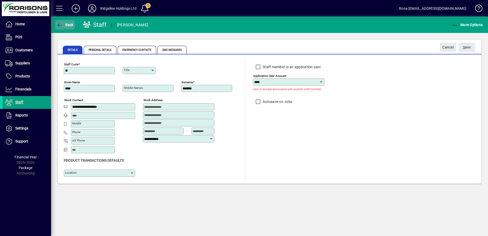
click at [66, 25] on span "Back" at bounding box center [64, 25] width 17 height 4
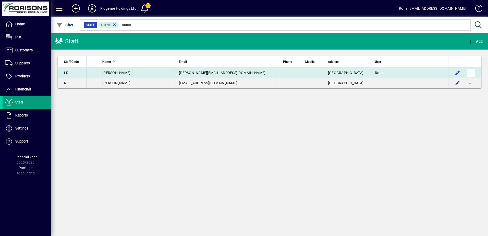
click at [468, 73] on span "button" at bounding box center [471, 73] width 12 height 12
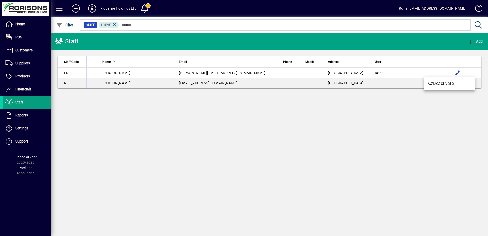
click at [384, 83] on div at bounding box center [244, 118] width 488 height 236
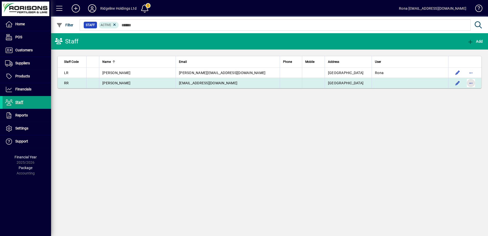
click at [471, 82] on span "button" at bounding box center [471, 83] width 12 height 12
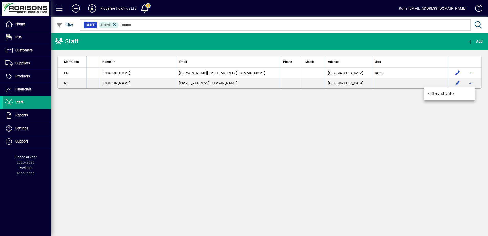
click at [359, 99] on div at bounding box center [244, 118] width 488 height 236
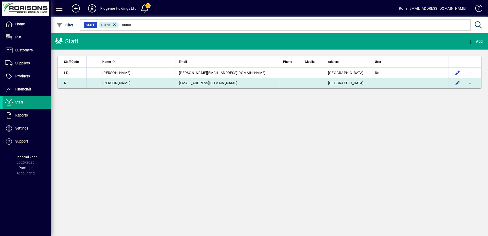
click at [401, 82] on td at bounding box center [410, 83] width 77 height 10
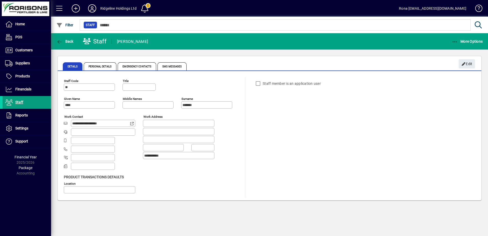
click at [259, 85] on div "Staff member is an application user" at bounding box center [278, 83] width 51 height 10
click at [276, 84] on div "Staff member is an application user" at bounding box center [278, 83] width 51 height 10
click at [68, 38] on span "button" at bounding box center [65, 41] width 20 height 12
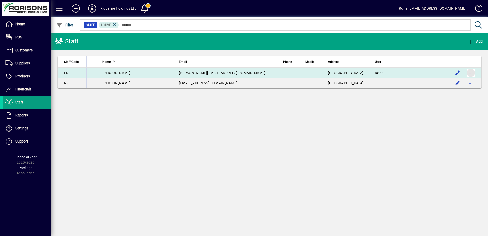
click at [472, 71] on span "button" at bounding box center [471, 73] width 12 height 12
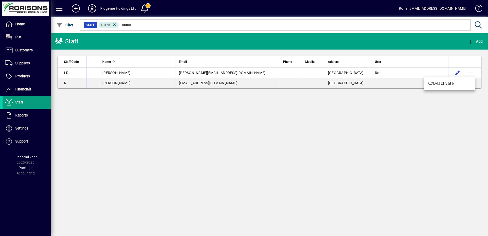
click at [403, 116] on div at bounding box center [244, 118] width 488 height 236
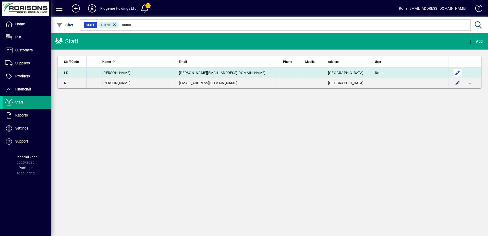
click at [457, 71] on span "button" at bounding box center [458, 73] width 12 height 12
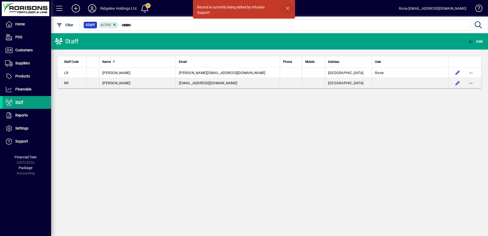
click at [290, 7] on span "button" at bounding box center [288, 8] width 12 height 12
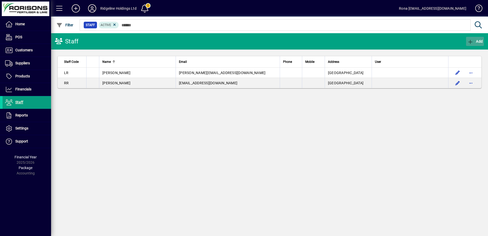
click at [471, 41] on icon "button" at bounding box center [471, 41] width 6 height 5
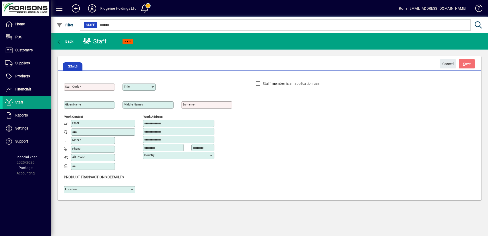
type input "**********"
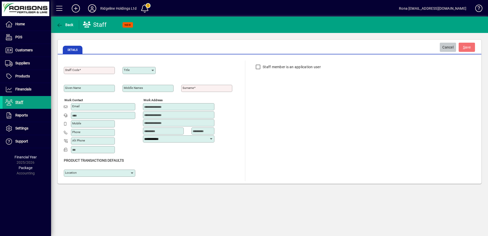
click at [450, 47] on span "Cancel" at bounding box center [448, 47] width 11 height 8
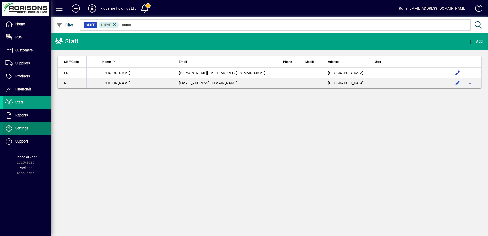
click at [24, 130] on span "Settings" at bounding box center [21, 128] width 13 height 4
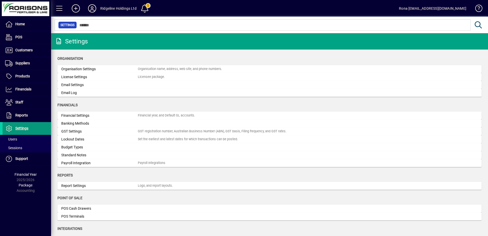
click at [24, 128] on span "Settings" at bounding box center [21, 128] width 13 height 4
click at [11, 128] on icon at bounding box center [9, 128] width 8 height 6
click at [13, 139] on span "Users" at bounding box center [11, 139] width 12 height 4
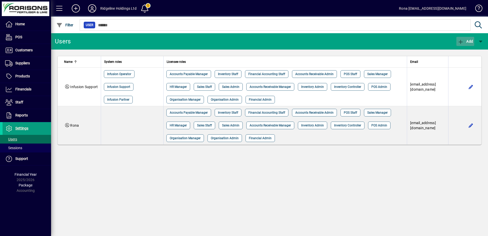
click at [464, 43] on icon "button" at bounding box center [461, 41] width 6 height 5
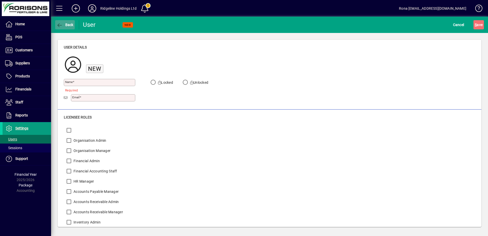
click at [68, 23] on span "Back" at bounding box center [64, 25] width 17 height 4
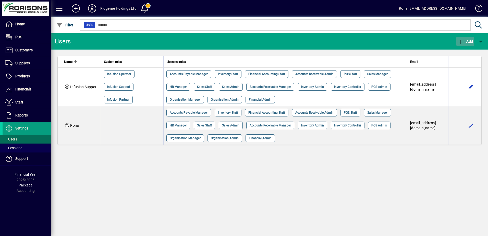
click at [461, 39] on icon "button" at bounding box center [461, 41] width 6 height 5
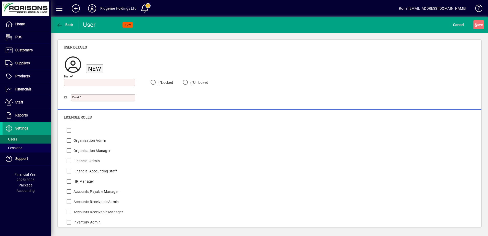
click at [77, 83] on input "Name" at bounding box center [100, 82] width 70 height 4
click at [23, 68] on span at bounding box center [27, 63] width 49 height 12
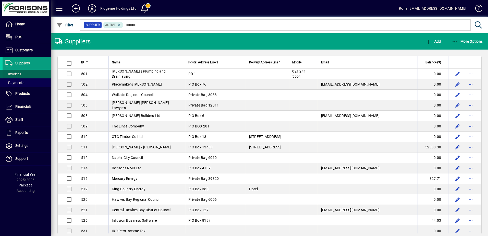
click at [11, 72] on span "Invoices" at bounding box center [13, 74] width 16 height 4
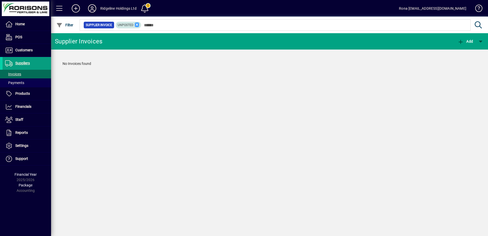
click at [135, 23] on icon at bounding box center [137, 24] width 5 height 5
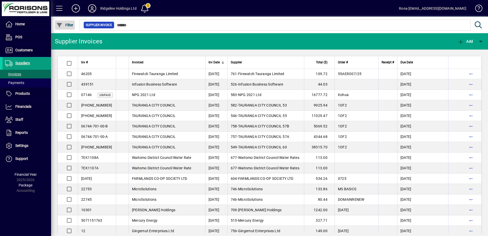
click at [62, 26] on icon "button" at bounding box center [59, 25] width 6 height 5
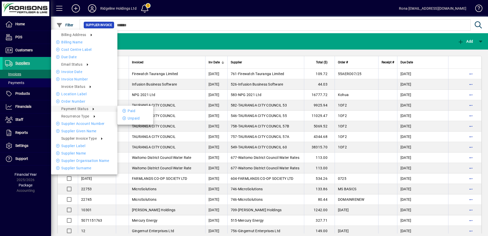
click at [348, 41] on div at bounding box center [244, 118] width 488 height 236
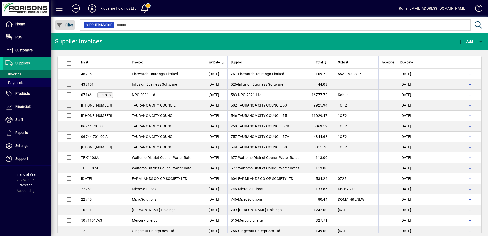
click at [71, 25] on span "Filter" at bounding box center [64, 25] width 17 height 4
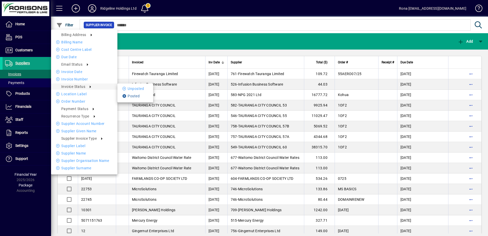
click at [127, 96] on icon at bounding box center [125, 96] width 5 height 4
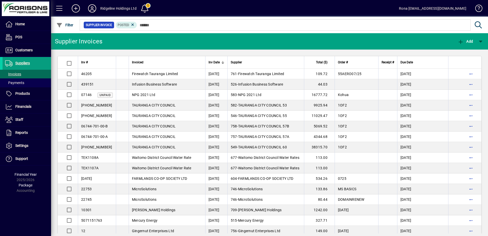
click at [412, 63] on span "Due Date" at bounding box center [407, 62] width 13 height 6
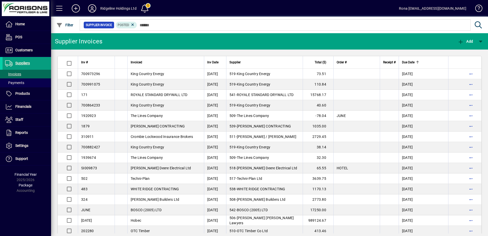
click at [419, 63] on div at bounding box center [417, 62] width 3 height 3
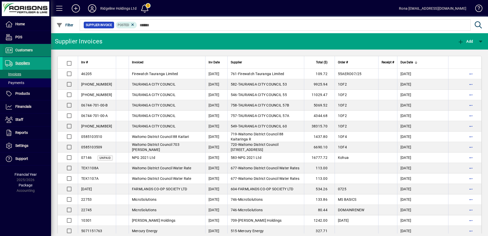
click at [29, 51] on span "Customers" at bounding box center [23, 50] width 17 height 4
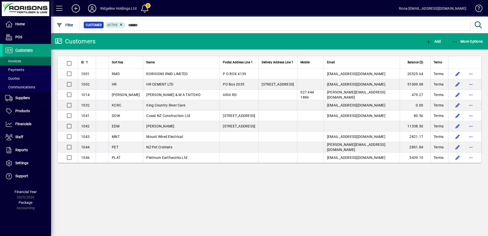
click at [19, 61] on span "Invoices" at bounding box center [13, 61] width 16 height 4
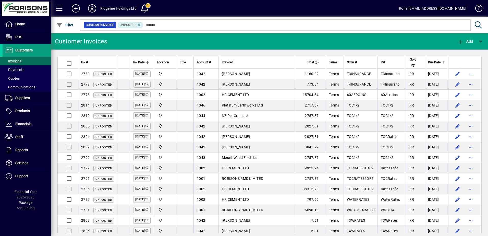
click at [428, 64] on span "Due Date" at bounding box center [434, 62] width 13 height 6
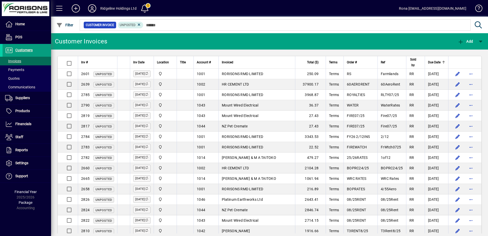
click at [428, 64] on span "Due Date" at bounding box center [434, 62] width 13 height 6
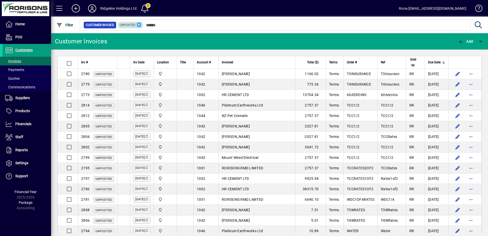
click at [139, 24] on icon at bounding box center [139, 24] width 5 height 5
click at [71, 26] on span "Filter" at bounding box center [64, 25] width 17 height 4
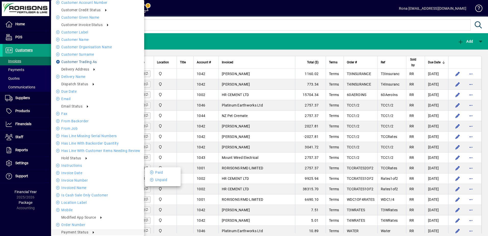
scroll to position [102, 0]
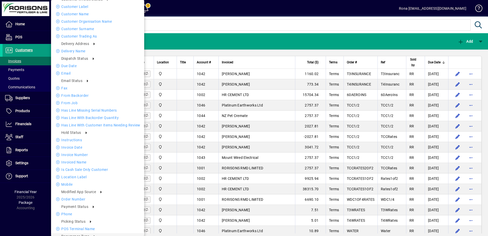
click at [180, 40] on div at bounding box center [244, 118] width 488 height 236
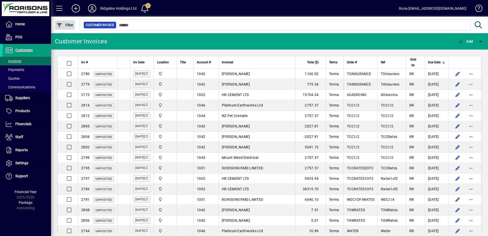
click at [61, 23] on icon "button" at bounding box center [59, 25] width 6 height 5
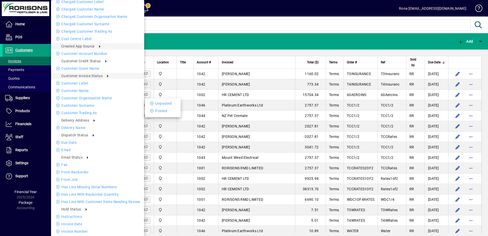
scroll to position [77, 0]
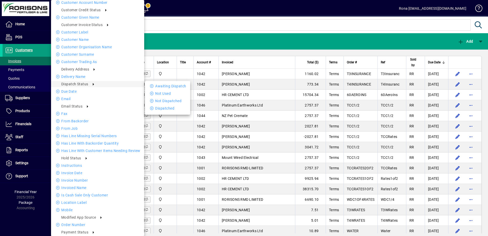
click at [185, 38] on div at bounding box center [244, 118] width 488 height 236
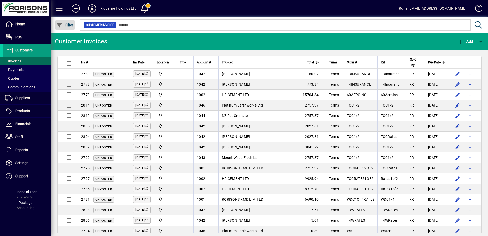
click at [63, 26] on icon "button" at bounding box center [59, 25] width 6 height 5
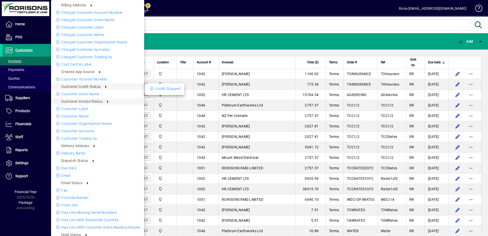
click at [178, 29] on div at bounding box center [244, 118] width 488 height 236
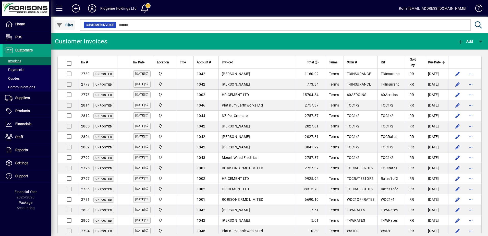
click at [67, 25] on span "Filter" at bounding box center [64, 25] width 17 height 4
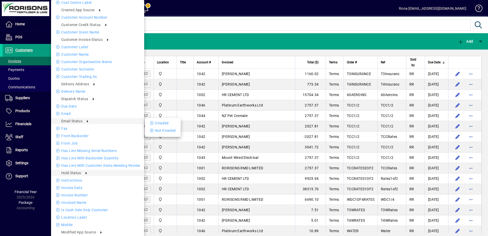
scroll to position [138, 0]
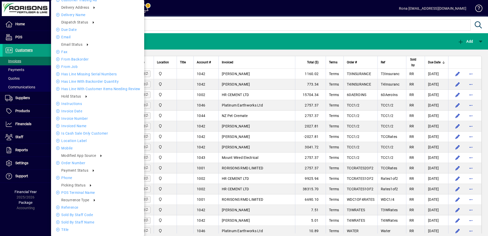
click at [182, 37] on div at bounding box center [244, 118] width 488 height 236
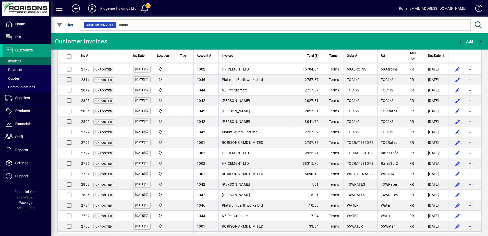
scroll to position [0, 0]
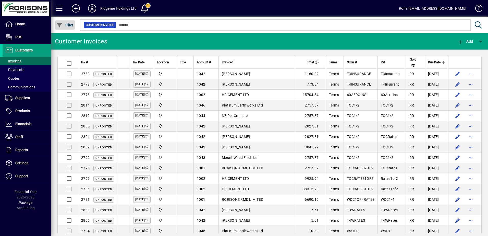
click at [71, 26] on span "Filter" at bounding box center [64, 25] width 17 height 4
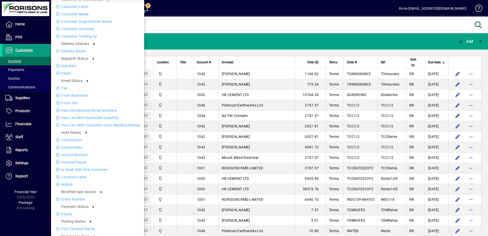
scroll to position [138, 0]
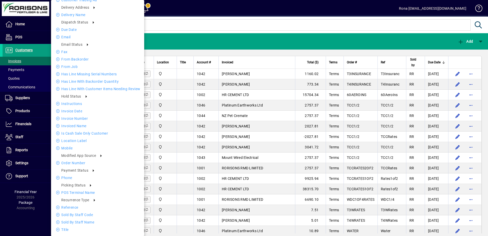
click at [196, 33] on div at bounding box center [244, 118] width 488 height 236
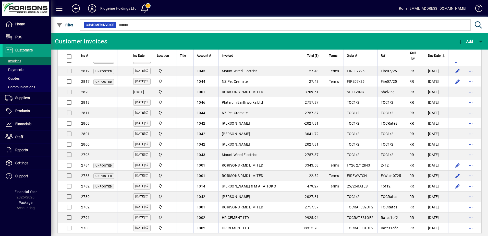
scroll to position [332, 0]
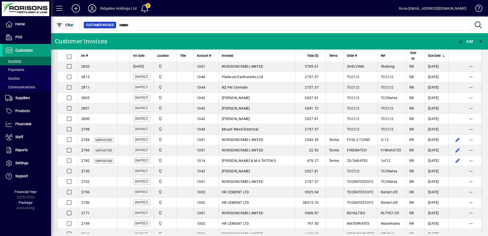
click at [67, 24] on span "Filter" at bounding box center [64, 25] width 17 height 4
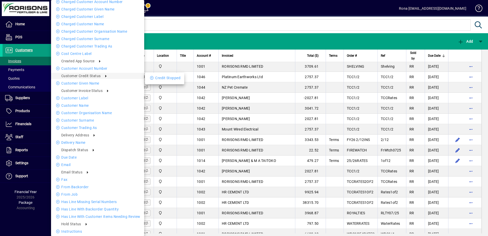
scroll to position [0, 0]
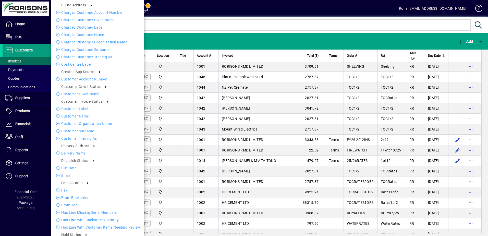
click at [176, 22] on div at bounding box center [244, 118] width 488 height 236
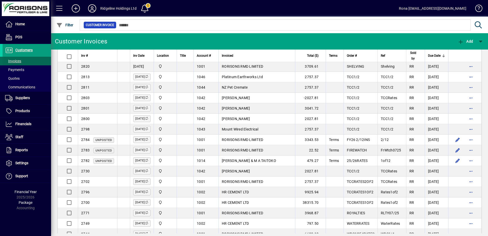
click at [12, 61] on span "Invoices" at bounding box center [13, 61] width 16 height 4
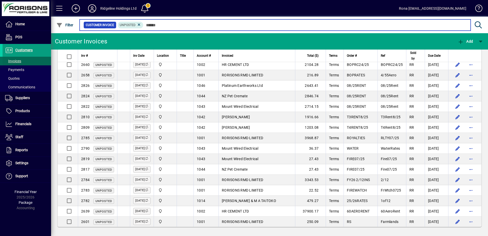
scroll to position [219, 0]
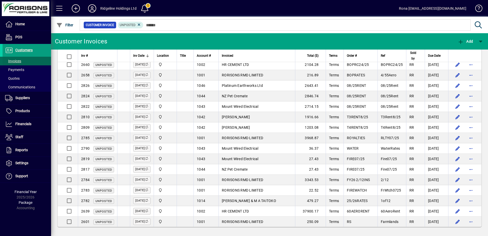
click at [14, 62] on span "Invoices" at bounding box center [13, 61] width 16 height 4
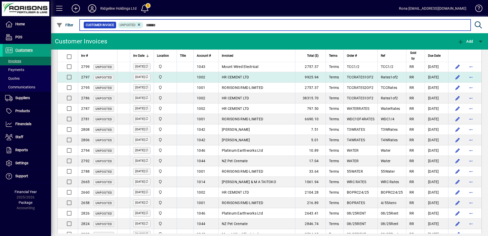
scroll to position [0, 0]
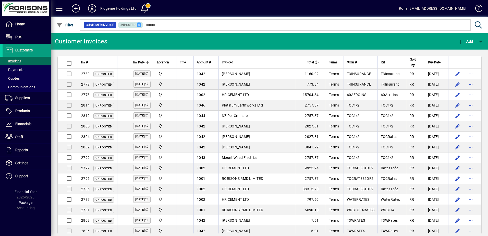
click at [138, 25] on icon at bounding box center [139, 24] width 5 height 5
click at [29, 51] on span "Customers" at bounding box center [23, 50] width 17 height 4
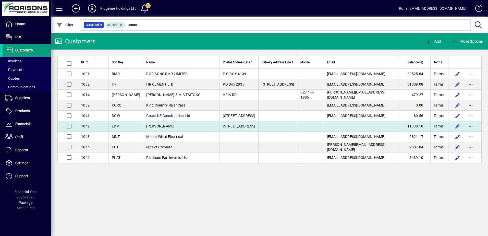
click at [143, 125] on td "[PERSON_NAME]" at bounding box center [181, 126] width 77 height 10
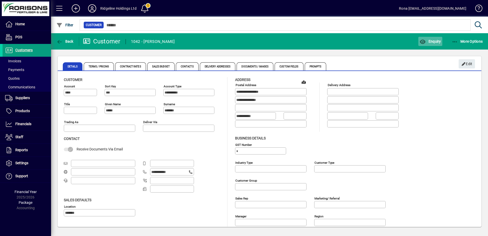
click at [430, 43] on span "Enquiry" at bounding box center [430, 41] width 21 height 4
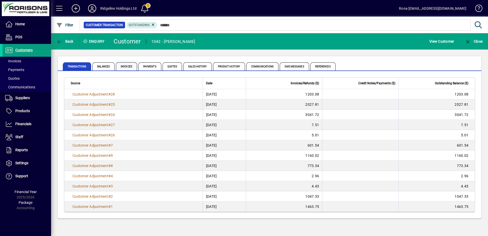
click at [125, 65] on span "Invoices" at bounding box center [126, 66] width 21 height 8
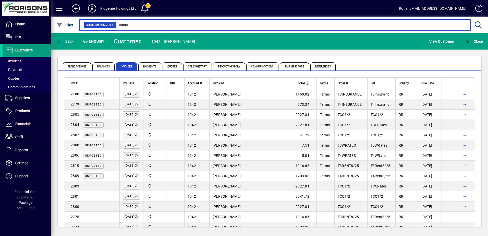
scroll to position [51, 0]
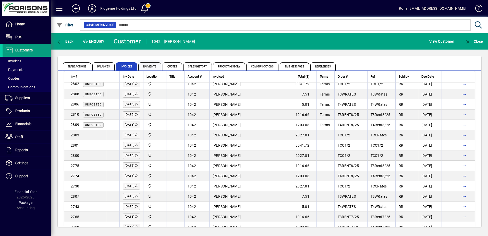
click at [151, 67] on span "Payments" at bounding box center [149, 66] width 23 height 8
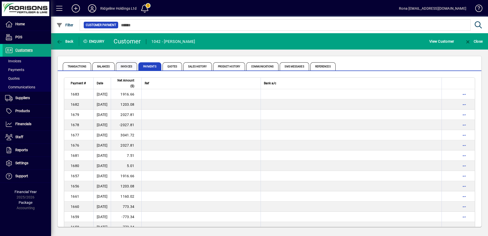
click at [132, 67] on span "Invoices" at bounding box center [126, 66] width 21 height 8
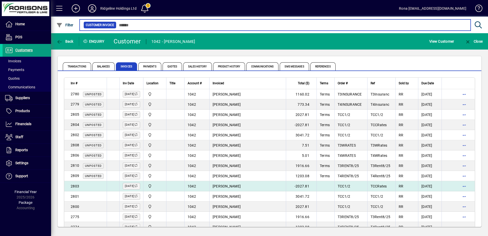
scroll to position [77, 0]
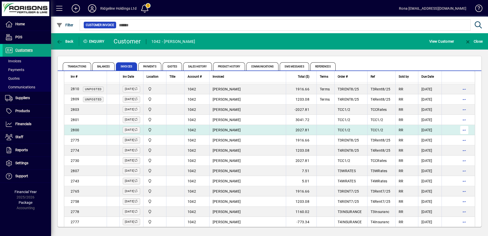
click at [458, 131] on span "button" at bounding box center [464, 130] width 12 height 12
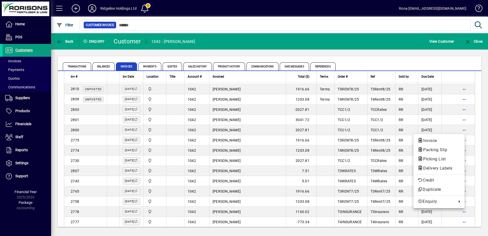
click at [416, 126] on div at bounding box center [244, 118] width 488 height 236
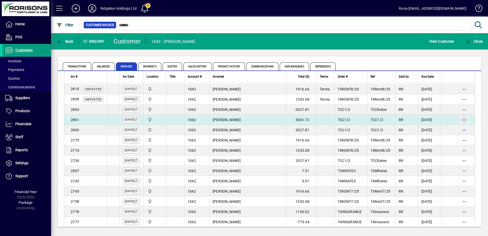
click at [461, 120] on span "button" at bounding box center [464, 120] width 12 height 12
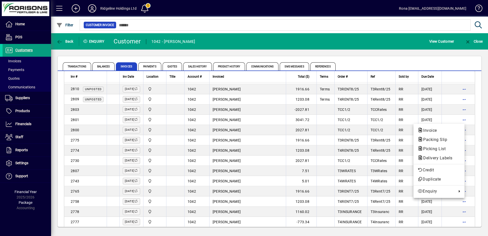
click at [377, 120] on div at bounding box center [244, 118] width 488 height 236
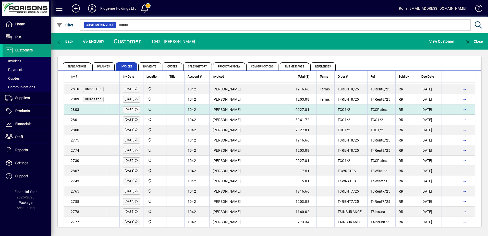
click at [91, 109] on div "2803" at bounding box center [87, 109] width 33 height 5
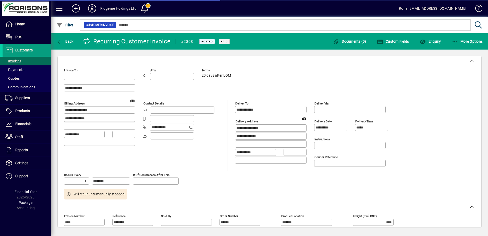
type input "**********"
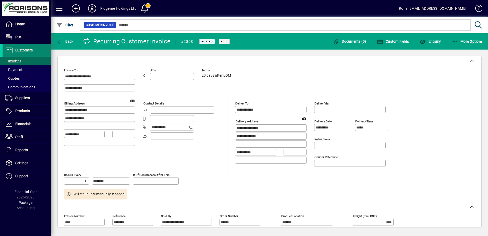
click at [10, 49] on icon at bounding box center [9, 50] width 8 height 6
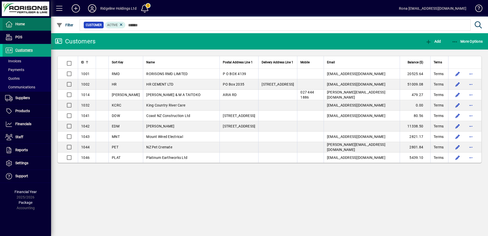
click at [11, 26] on icon at bounding box center [9, 24] width 8 height 6
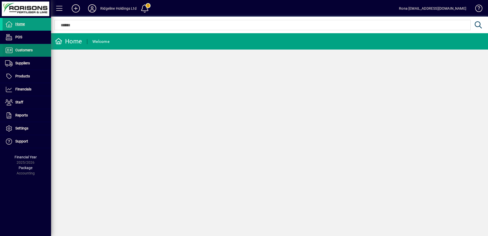
click at [21, 49] on span "Customers" at bounding box center [23, 50] width 17 height 4
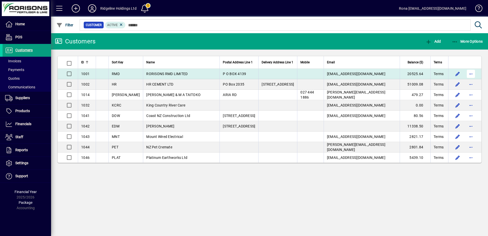
click at [472, 73] on span "button" at bounding box center [471, 74] width 12 height 12
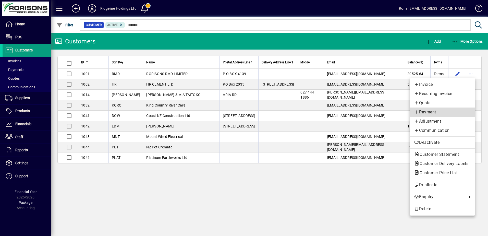
click at [433, 114] on span "Payment" at bounding box center [442, 112] width 57 height 6
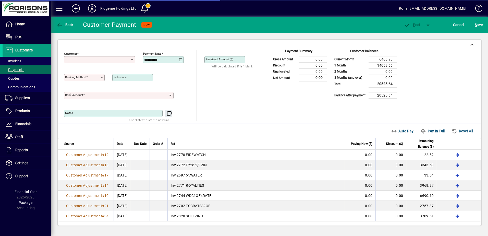
type input "**********"
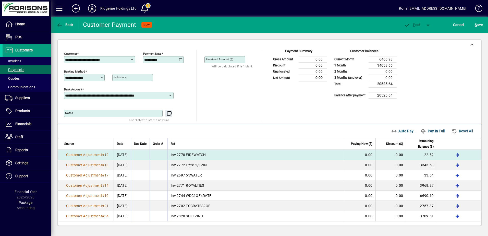
click at [352, 154] on td "0.00" at bounding box center [360, 155] width 31 height 10
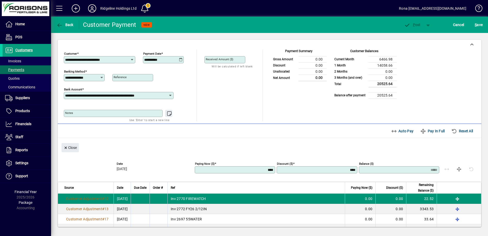
scroll to position [43, 0]
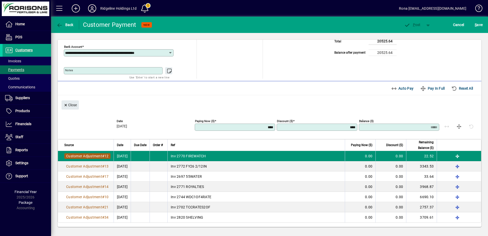
click at [79, 156] on span "Customer Adjustment" at bounding box center [84, 156] width 36 height 4
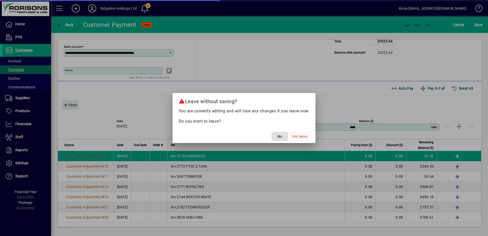
click at [302, 137] on span "Yes, leave" at bounding box center [299, 136] width 15 height 5
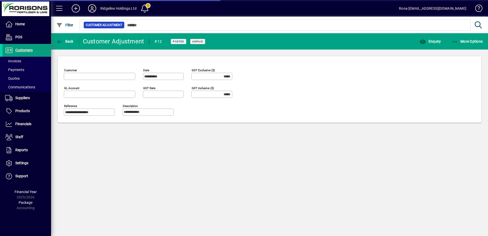
type input "******"
type input "**********"
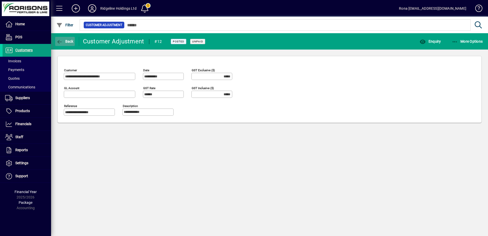
click at [56, 41] on icon "button" at bounding box center [59, 41] width 6 height 5
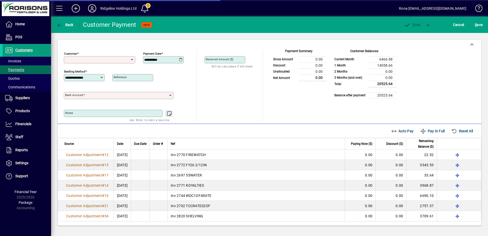
type input "**********"
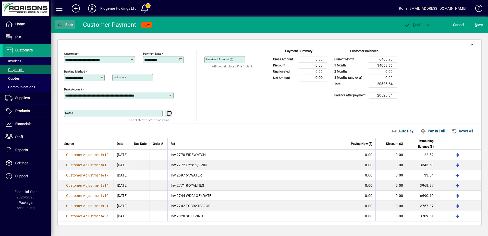
click at [61, 24] on icon "button" at bounding box center [59, 25] width 6 height 5
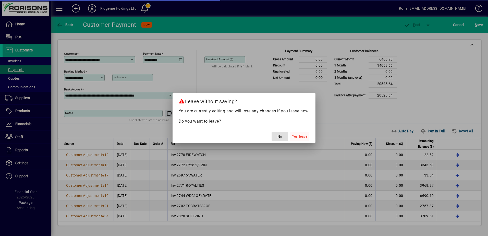
click at [294, 136] on span "Yes, leave" at bounding box center [299, 136] width 15 height 5
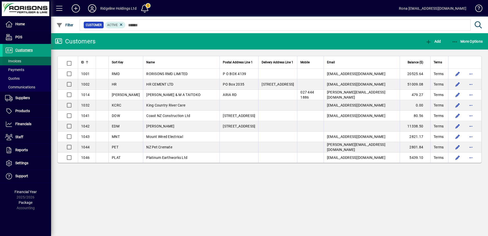
click at [20, 60] on span "Invoices" at bounding box center [13, 61] width 16 height 4
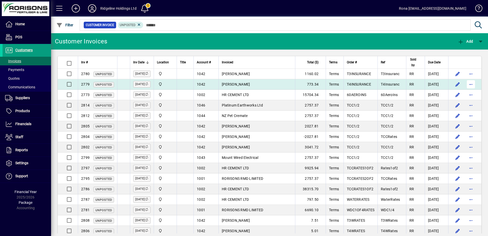
click at [470, 83] on span "button" at bounding box center [471, 84] width 12 height 12
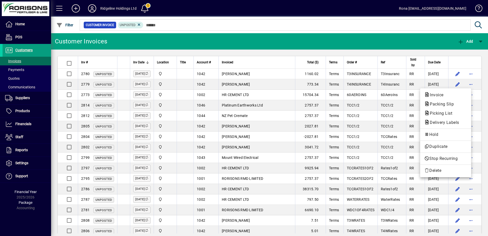
click at [92, 52] on div at bounding box center [244, 118] width 488 height 236
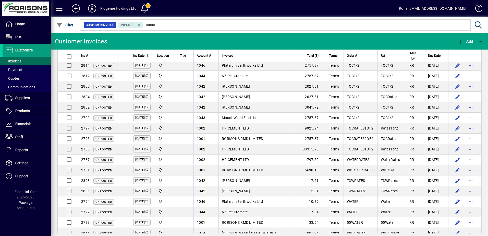
scroll to position [14, 0]
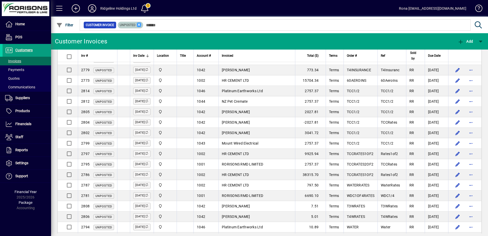
click at [139, 25] on icon at bounding box center [139, 24] width 5 height 5
click at [111, 42] on mat-toolbar-row "Customer Invoices Add" at bounding box center [269, 41] width 437 height 16
click at [63, 25] on icon "button" at bounding box center [59, 25] width 6 height 5
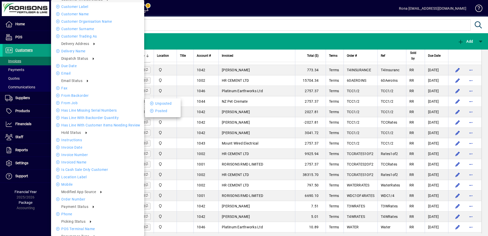
scroll to position [138, 0]
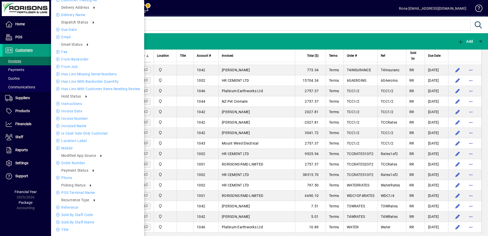
click at [191, 24] on div at bounding box center [244, 118] width 488 height 236
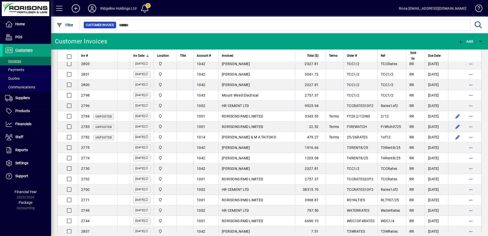
scroll to position [423, 0]
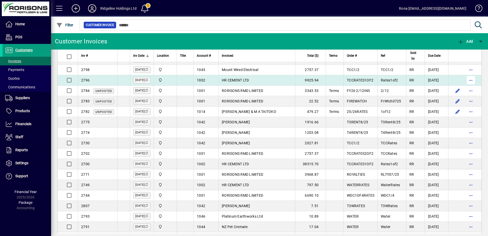
click at [466, 80] on span "button" at bounding box center [471, 80] width 12 height 12
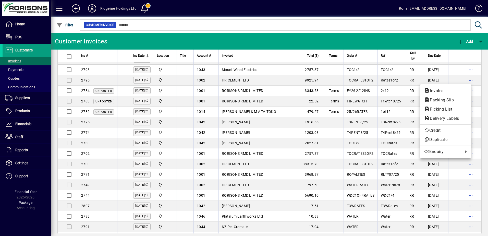
click at [105, 92] on div at bounding box center [244, 118] width 488 height 236
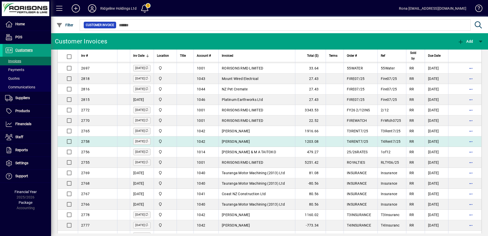
scroll to position [664, 0]
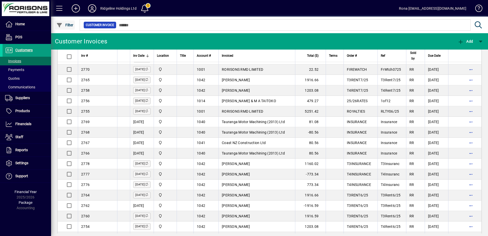
click at [61, 20] on span "button" at bounding box center [65, 25] width 20 height 12
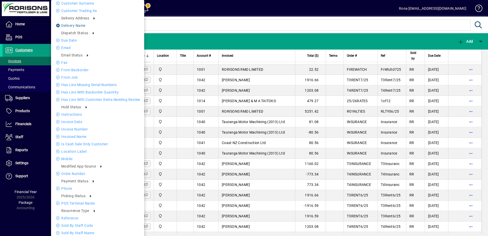
scroll to position [138, 0]
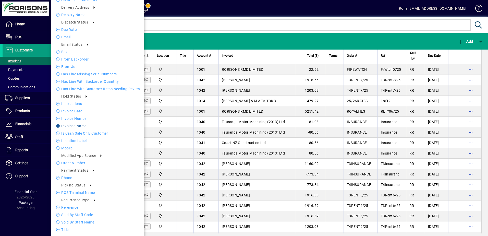
click at [61, 126] on li "Invoiced Name" at bounding box center [97, 126] width 93 height 6
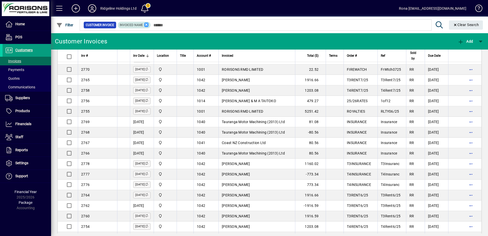
click at [146, 23] on icon at bounding box center [146, 24] width 5 height 5
click at [72, 24] on span "Filter" at bounding box center [64, 25] width 17 height 4
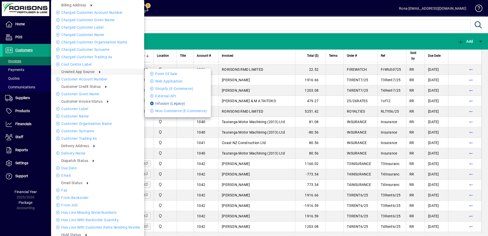
click at [174, 101] on li "Infusion (Legacy)" at bounding box center [178, 103] width 66 height 6
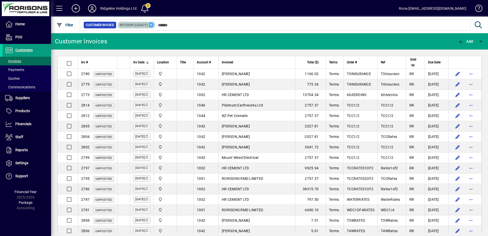
click at [150, 24] on icon at bounding box center [151, 24] width 5 height 5
click at [93, 26] on span "Customer Invoice" at bounding box center [100, 24] width 28 height 5
click at [63, 25] on span "Filter" at bounding box center [64, 25] width 17 height 4
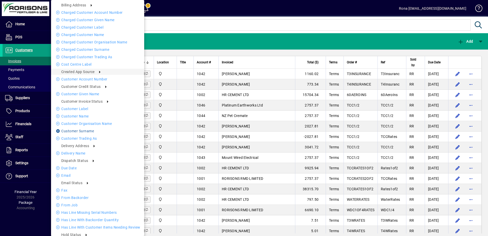
scroll to position [26, 0]
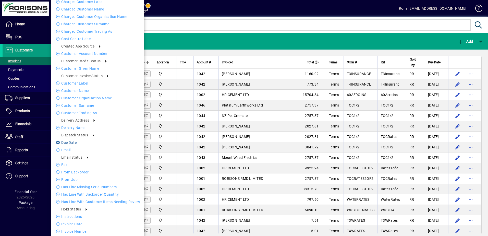
click at [62, 142] on li "Due date" at bounding box center [97, 142] width 93 height 6
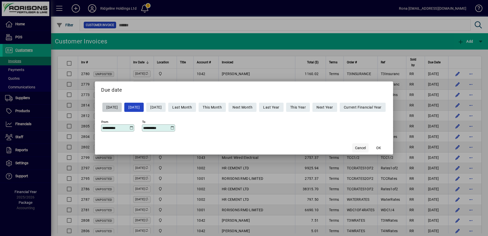
click at [364, 148] on span "Cancel" at bounding box center [360, 147] width 11 height 5
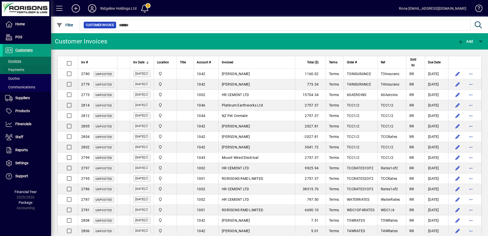
click at [25, 69] on span at bounding box center [27, 70] width 49 height 12
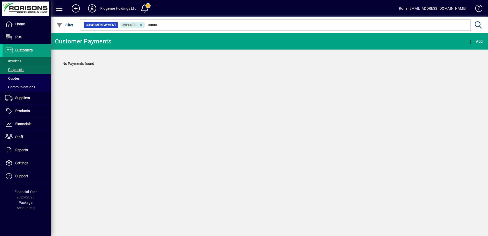
click at [18, 61] on span "Invoices" at bounding box center [13, 61] width 16 height 4
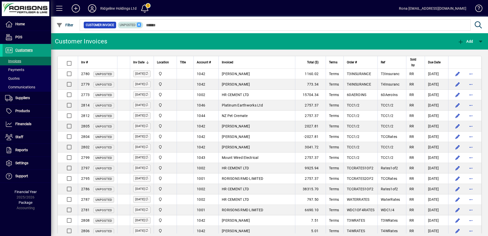
click at [139, 24] on icon at bounding box center [139, 24] width 5 height 5
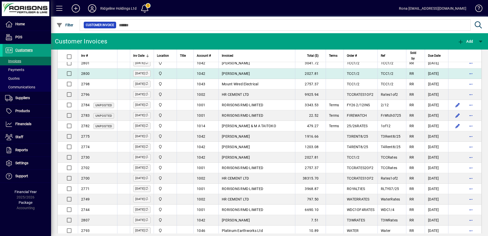
scroll to position [434, 0]
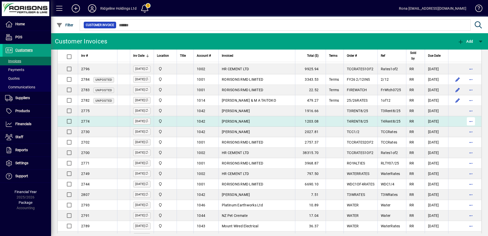
click at [465, 119] on span "button" at bounding box center [471, 121] width 12 height 12
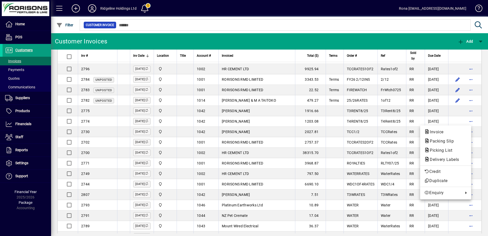
click at [19, 50] on div at bounding box center [244, 118] width 488 height 236
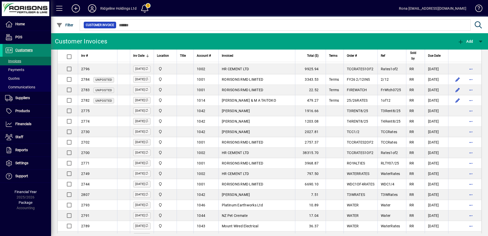
click at [25, 50] on span "Customers" at bounding box center [23, 50] width 17 height 4
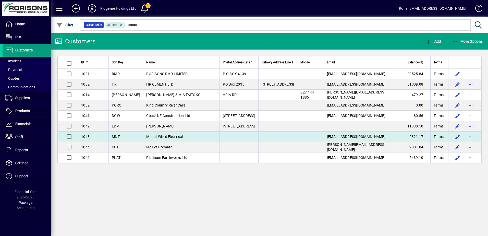
click at [146, 138] on span "Mount Wired Electrical" at bounding box center [164, 137] width 37 height 4
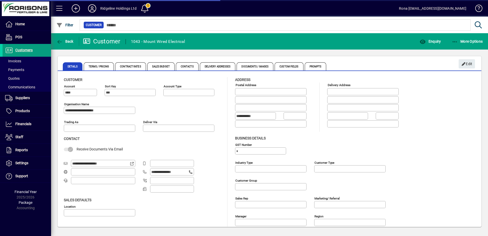
type input "**********"
type input "*******"
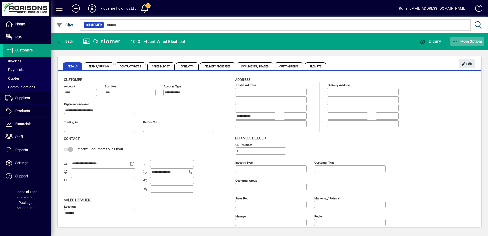
click at [461, 41] on span "More Options" at bounding box center [467, 41] width 31 height 4
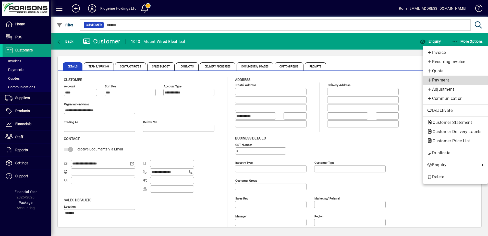
click at [442, 80] on span "Payment" at bounding box center [455, 80] width 57 height 6
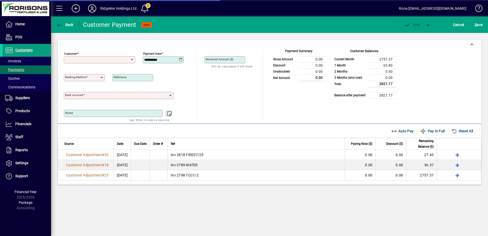
type input "**********"
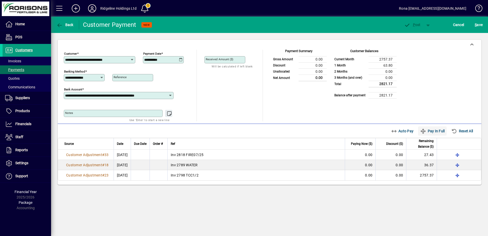
click at [433, 132] on span "Pay In Full" at bounding box center [432, 131] width 25 height 8
type input "****"
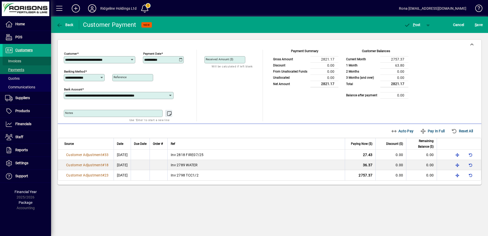
click at [25, 61] on span at bounding box center [27, 61] width 49 height 12
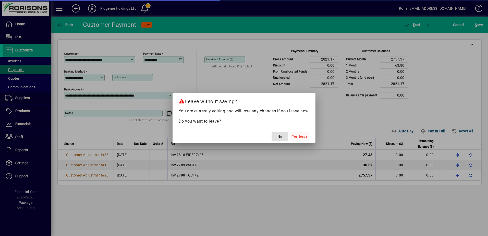
click at [300, 137] on span "Yes, leave" at bounding box center [299, 136] width 15 height 5
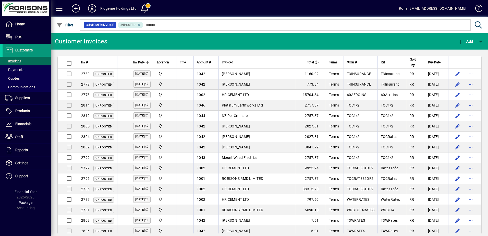
click at [23, 51] on span "Customers" at bounding box center [23, 50] width 17 height 4
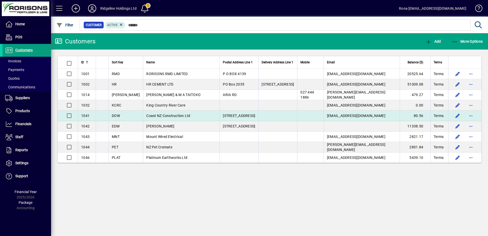
click at [175, 117] on td "Coast NZ Construction Ltd" at bounding box center [181, 116] width 77 height 10
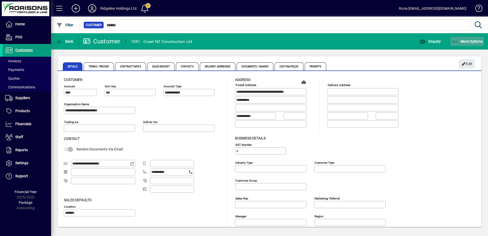
click at [455, 42] on icon "button" at bounding box center [455, 41] width 6 height 5
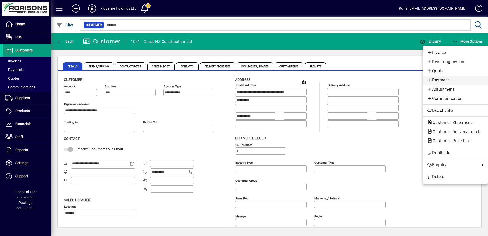
click at [453, 77] on span "Payment" at bounding box center [455, 80] width 57 height 6
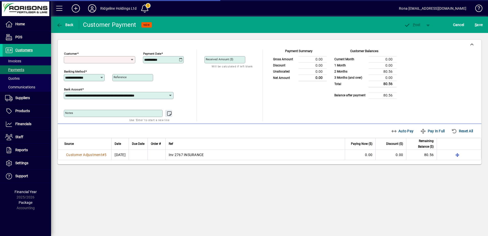
type input "**********"
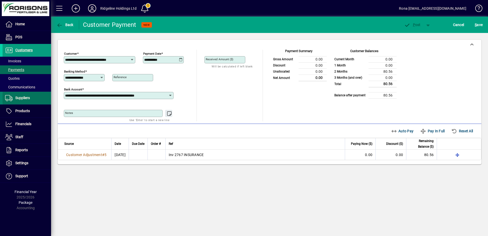
click at [21, 93] on span at bounding box center [27, 98] width 49 height 12
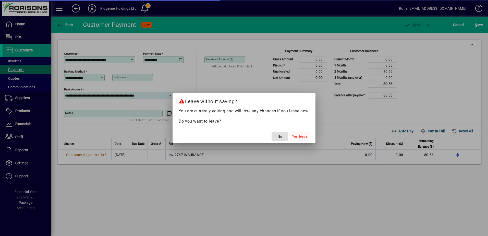
click at [298, 134] on span "Yes, leave" at bounding box center [299, 136] width 15 height 5
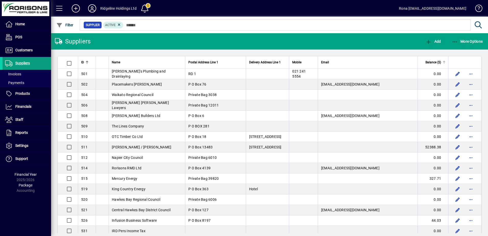
click at [428, 62] on span "Balance ($)" at bounding box center [434, 62] width 16 height 6
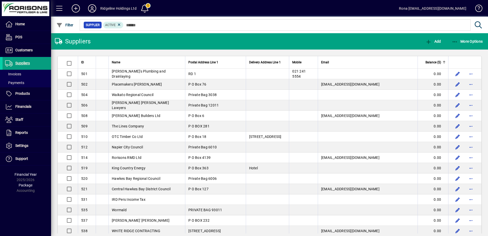
click at [428, 62] on span "Balance ($)" at bounding box center [434, 62] width 16 height 6
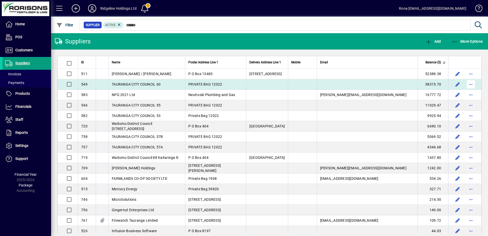
click at [465, 83] on span "button" at bounding box center [471, 84] width 12 height 12
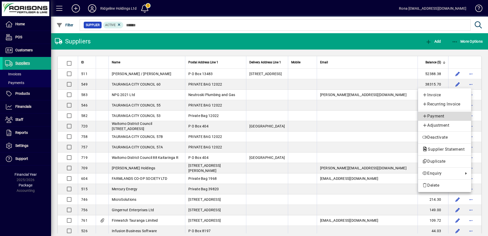
click at [443, 116] on span "Payment" at bounding box center [444, 116] width 45 height 6
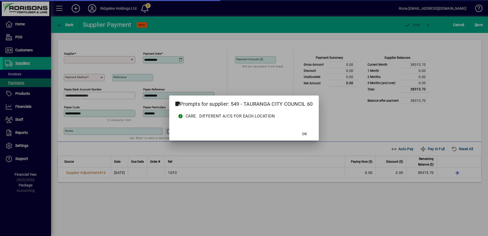
type input "**********"
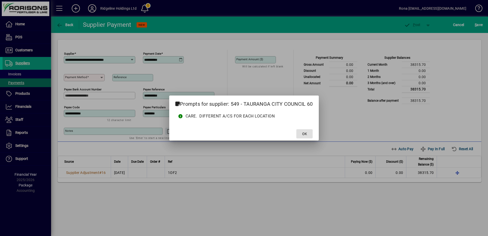
click at [305, 132] on span "OK" at bounding box center [304, 133] width 5 height 5
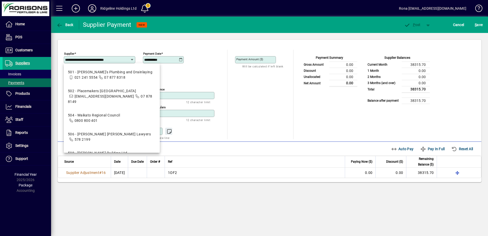
click at [178, 44] on div "**********" at bounding box center [270, 91] width 424 height 102
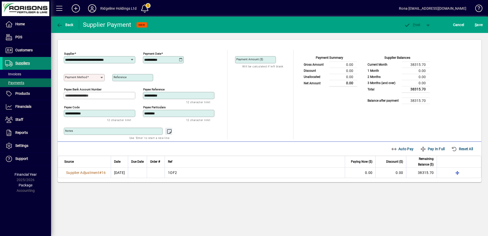
click at [18, 62] on span "Suppliers" at bounding box center [22, 63] width 15 height 4
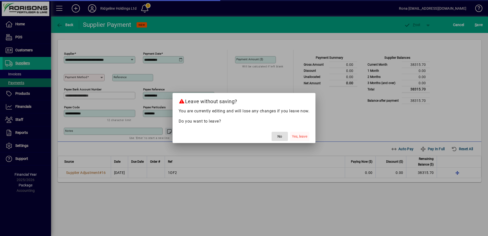
click at [300, 135] on span "Yes, leave" at bounding box center [299, 136] width 15 height 5
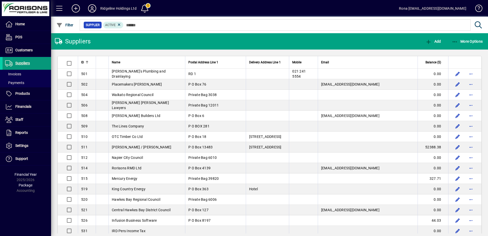
click at [18, 63] on span "Suppliers" at bounding box center [22, 63] width 15 height 4
click at [20, 73] on span "Invoices" at bounding box center [13, 74] width 16 height 4
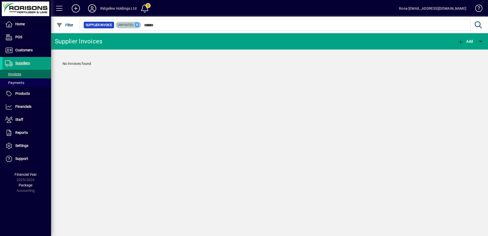
click at [136, 24] on icon at bounding box center [137, 24] width 5 height 5
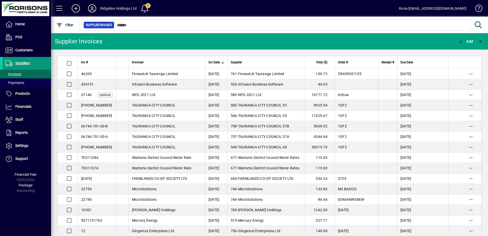
click at [22, 63] on span "Suppliers" at bounding box center [22, 63] width 15 height 4
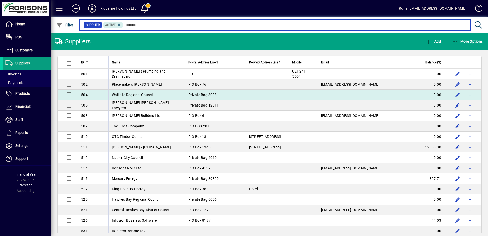
scroll to position [26, 0]
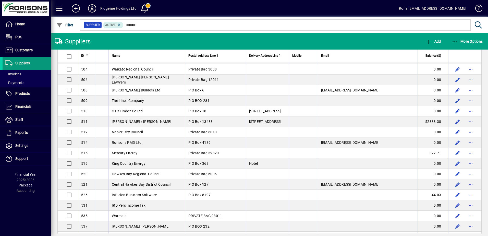
click at [27, 63] on span "Suppliers" at bounding box center [22, 63] width 15 height 4
click at [20, 71] on span "Invoices" at bounding box center [12, 73] width 19 height 5
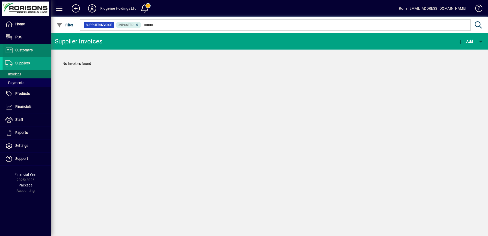
click at [29, 52] on span "Customers" at bounding box center [23, 50] width 17 height 4
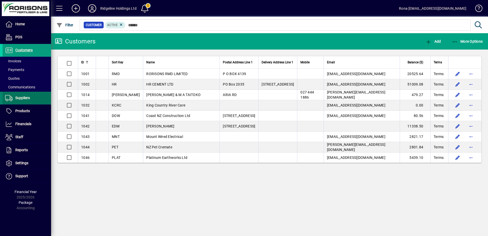
click at [22, 97] on span "Suppliers" at bounding box center [22, 98] width 15 height 4
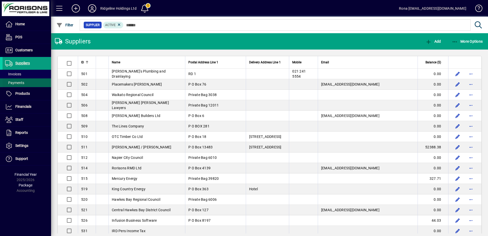
click at [19, 85] on span "Payments" at bounding box center [14, 82] width 22 height 5
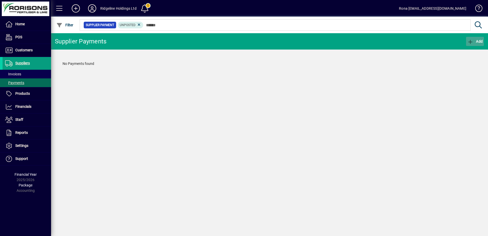
click at [473, 40] on icon "button" at bounding box center [471, 41] width 6 height 5
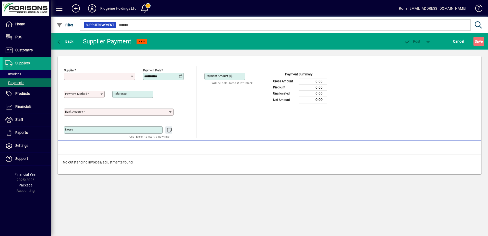
type input "**********"
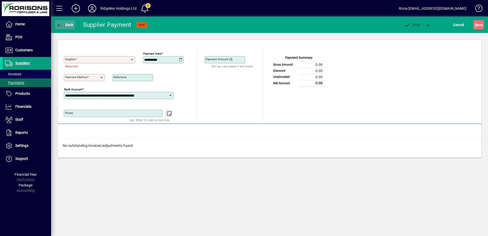
click at [73, 26] on span "button" at bounding box center [65, 25] width 20 height 12
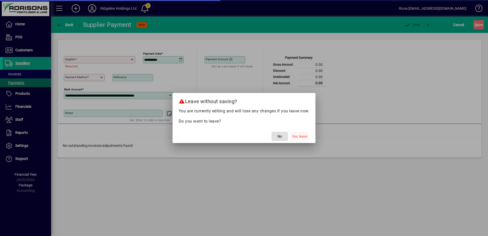
click at [292, 137] on span "Yes, leave" at bounding box center [299, 136] width 15 height 5
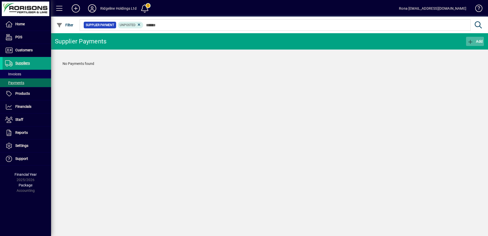
click at [480, 42] on span "Add" at bounding box center [475, 41] width 15 height 4
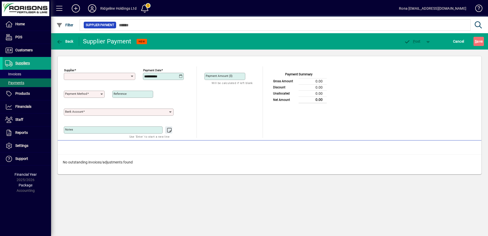
type input "**********"
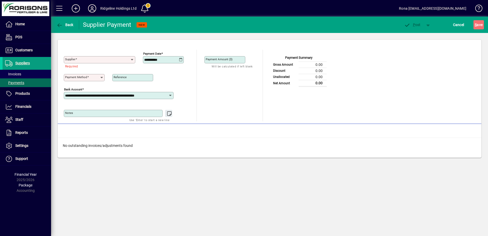
click at [134, 60] on icon at bounding box center [132, 60] width 4 height 4
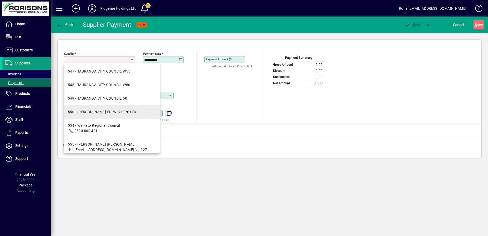
scroll to position [306, 0]
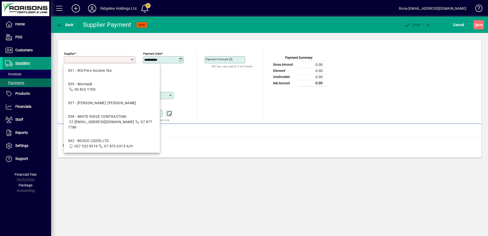
click at [23, 62] on span "Suppliers" at bounding box center [22, 63] width 15 height 4
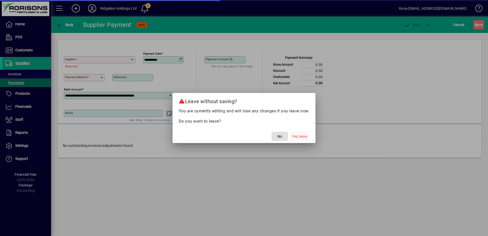
click at [297, 134] on span "Yes, leave" at bounding box center [299, 136] width 15 height 5
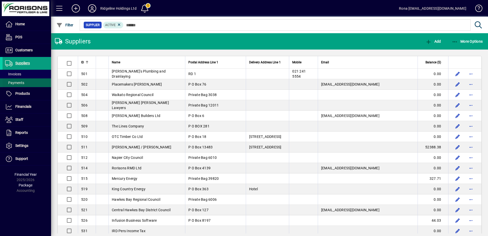
click at [15, 83] on span "Payments" at bounding box center [14, 83] width 19 height 4
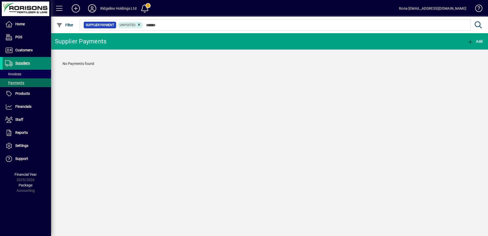
click at [18, 62] on span "Suppliers" at bounding box center [22, 63] width 15 height 4
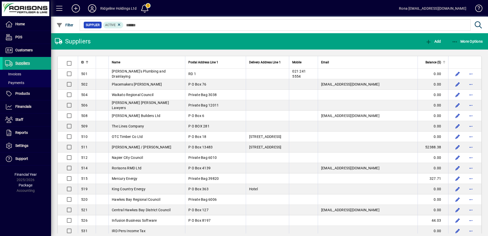
click at [426, 60] on span "Balance ($)" at bounding box center [434, 62] width 16 height 6
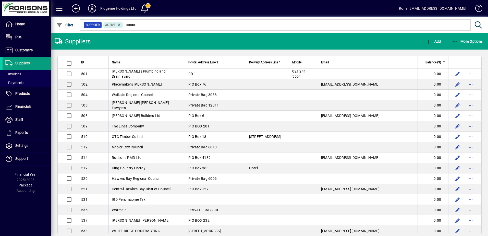
click at [432, 63] on span "Balance ($)" at bounding box center [434, 62] width 16 height 6
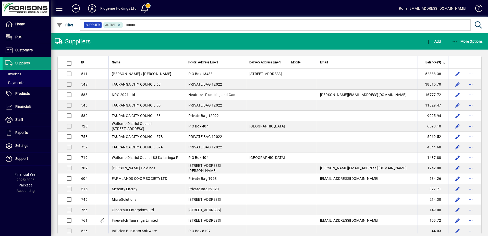
click at [18, 62] on span "Suppliers" at bounding box center [22, 63] width 15 height 4
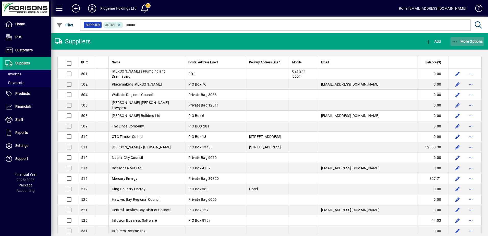
click at [469, 42] on span "More Options" at bounding box center [467, 41] width 31 height 4
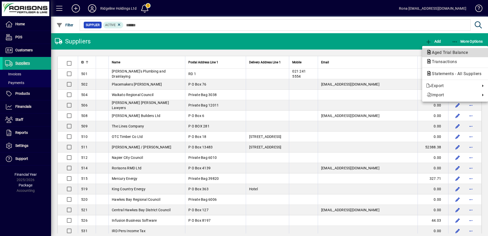
click at [451, 52] on span "Aged Trial Balance" at bounding box center [448, 52] width 44 height 5
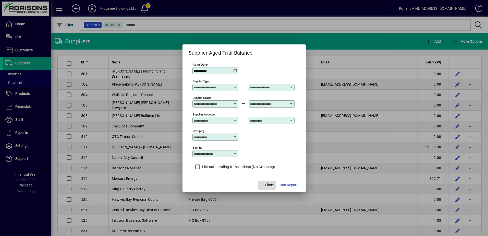
click at [264, 182] on span "button" at bounding box center [266, 185] width 17 height 12
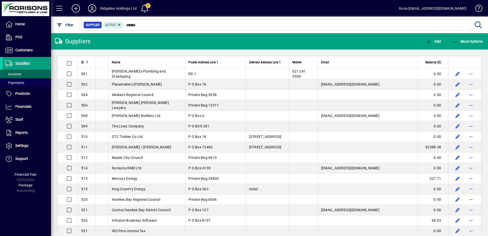
click at [27, 75] on span at bounding box center [27, 74] width 49 height 12
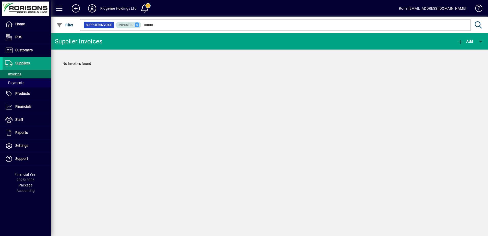
click at [135, 25] on icon at bounding box center [137, 24] width 5 height 5
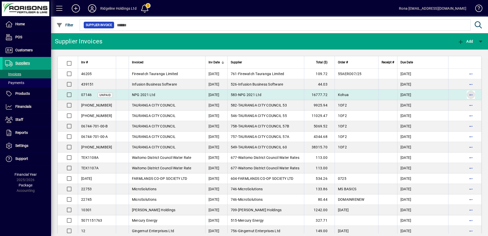
click at [465, 94] on span "button" at bounding box center [471, 95] width 12 height 12
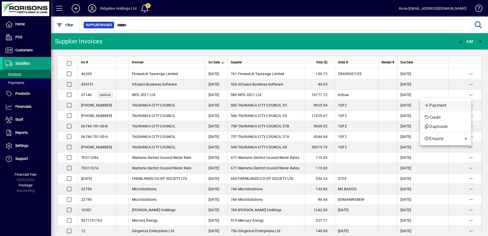
click at [436, 104] on span "Payment" at bounding box center [445, 105] width 43 height 6
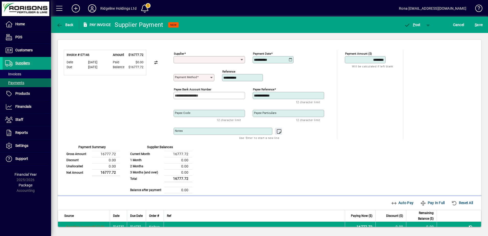
type input "**********"
click at [210, 78] on icon at bounding box center [212, 78] width 4 height 4
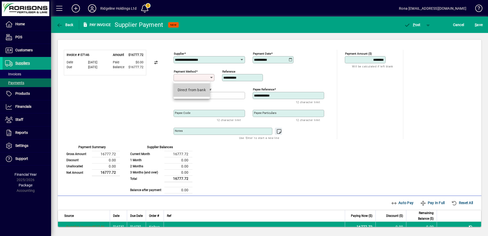
click at [203, 90] on div "Direct from bank" at bounding box center [192, 89] width 28 height 5
type input "**********"
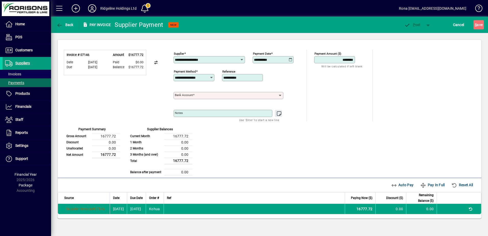
click at [201, 98] on div "Bank Account" at bounding box center [229, 95] width 110 height 7
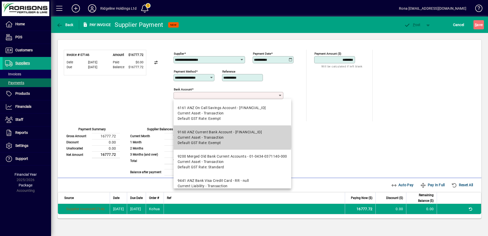
click at [231, 138] on span "Current Asset - Transaction" at bounding box center [220, 137] width 84 height 5
type input "**********"
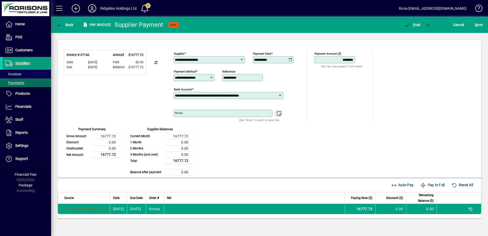
click at [292, 59] on icon at bounding box center [291, 60] width 4 height 4
click at [290, 125] on span "20" at bounding box center [290, 125] width 9 height 9
type input "**********"
